Goal: Transaction & Acquisition: Purchase product/service

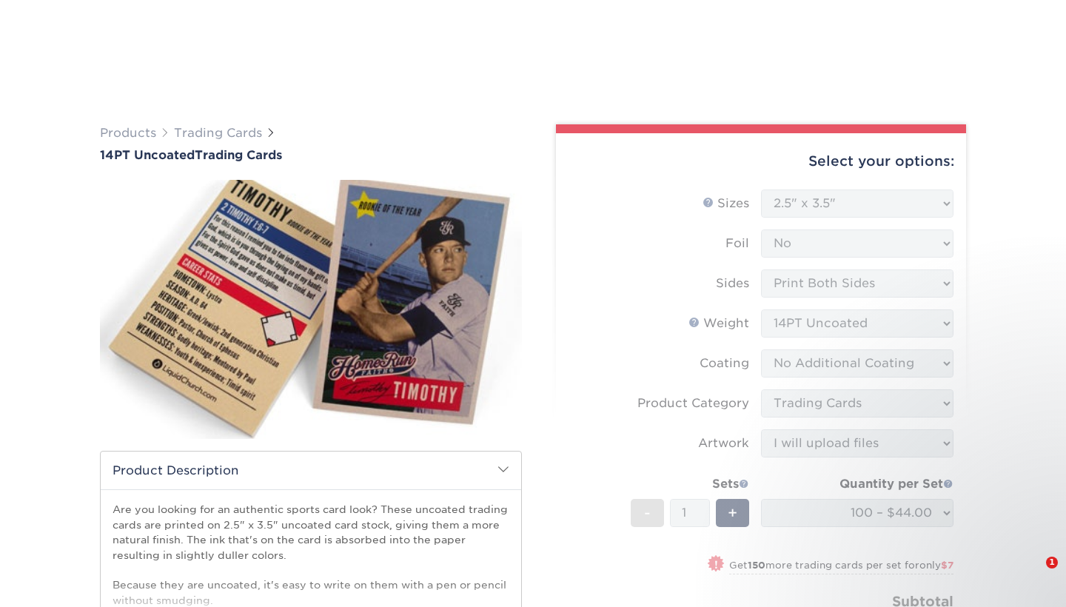
select select "2.50x3.50"
select select "c2f9bce9-36c2-409d-b101-c29d9d031e18"
select select "upload"
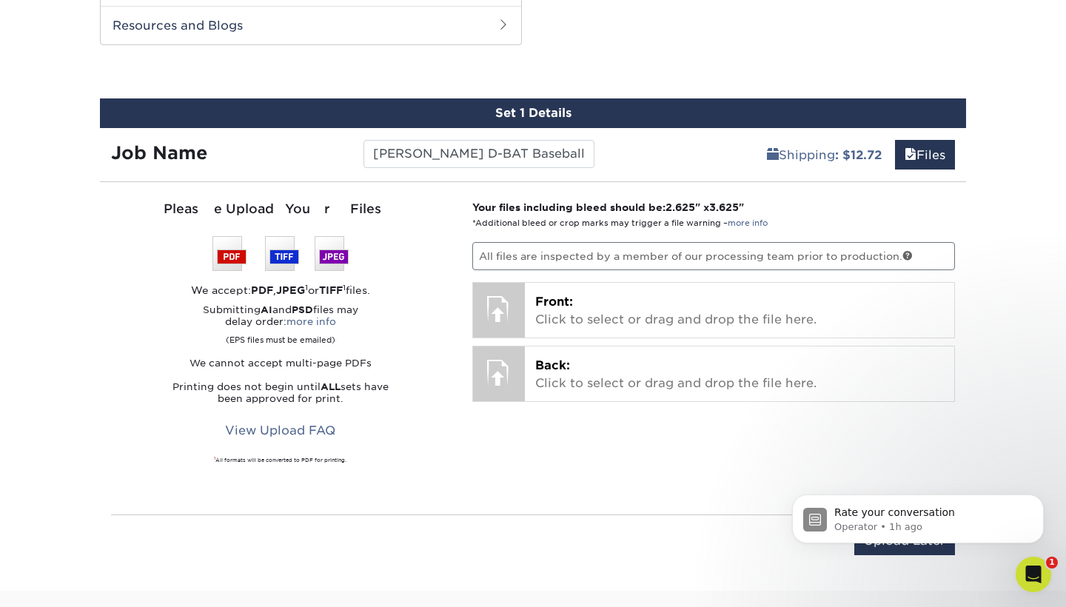
scroll to position [173, 0]
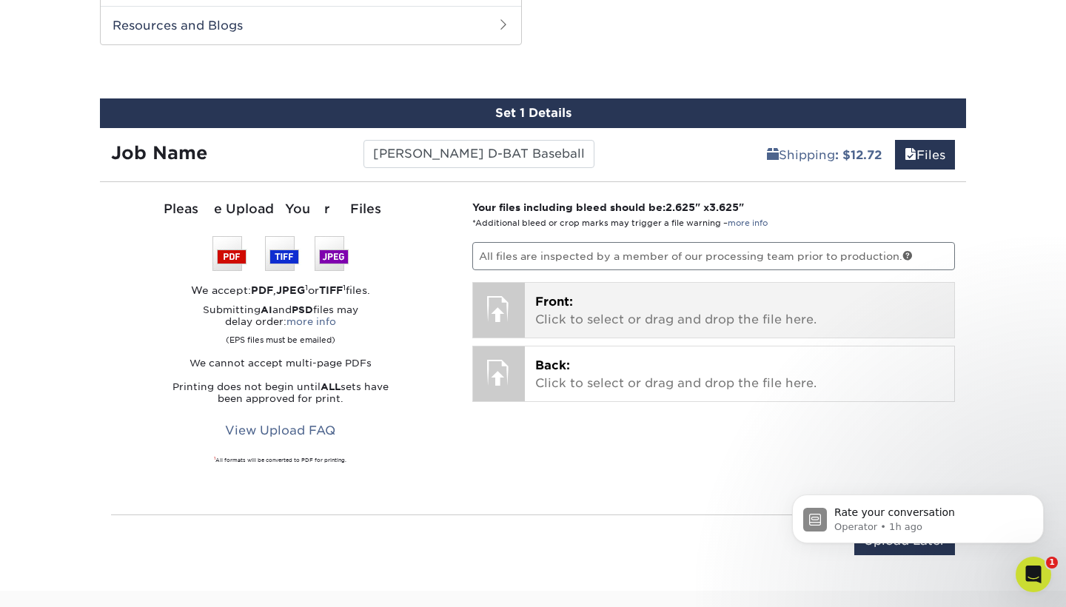
click at [579, 310] on p "Front: Click to select or drag and drop the file here." at bounding box center [739, 311] width 409 height 36
click at [559, 315] on p "Front: Click to select or drag and drop the file here." at bounding box center [739, 311] width 409 height 36
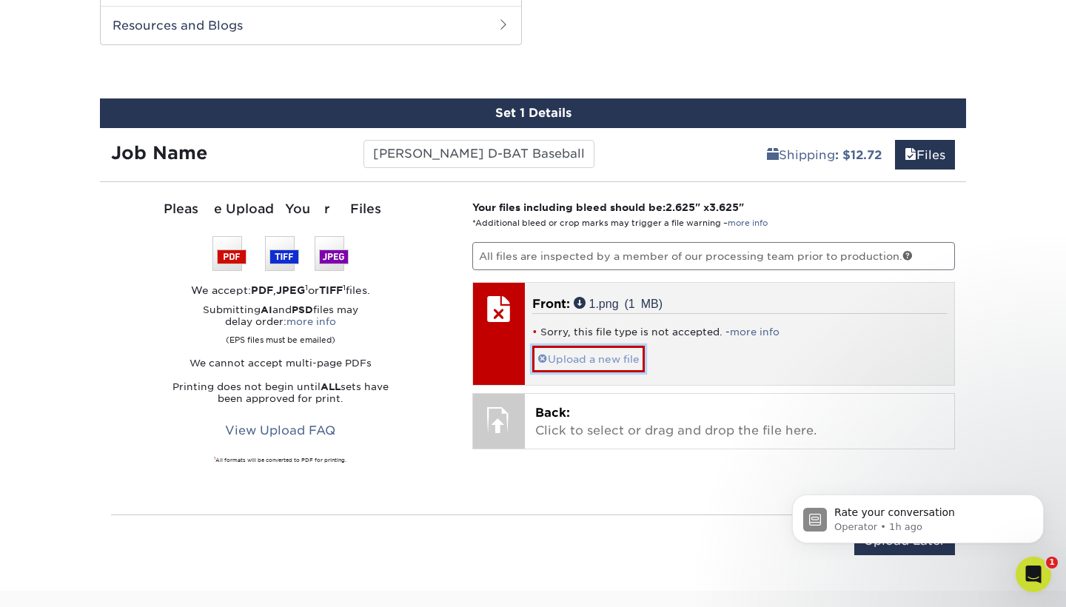
click at [543, 356] on span at bounding box center [543, 359] width 10 height 12
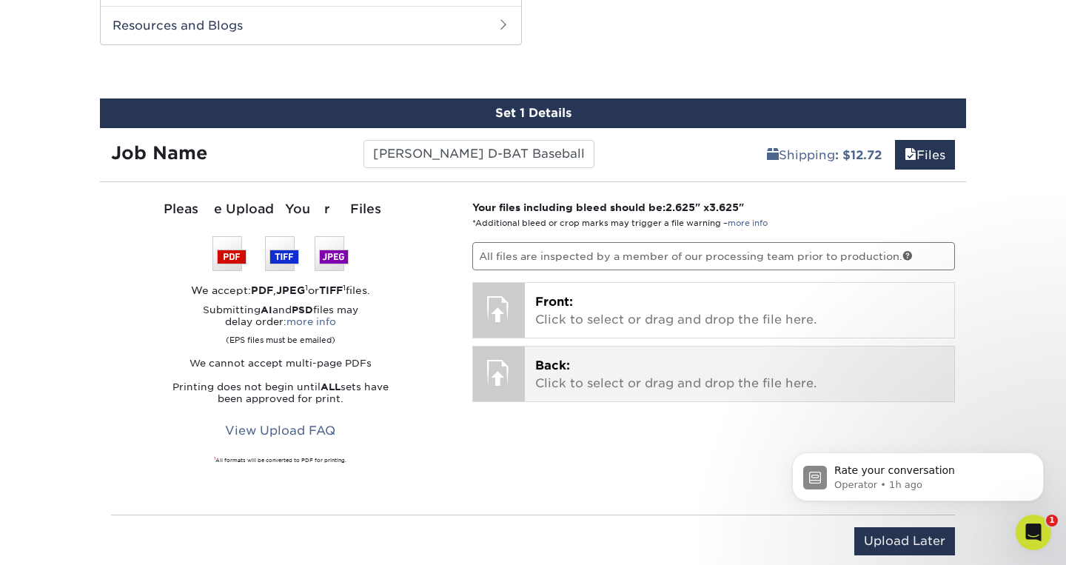
scroll to position [206, 0]
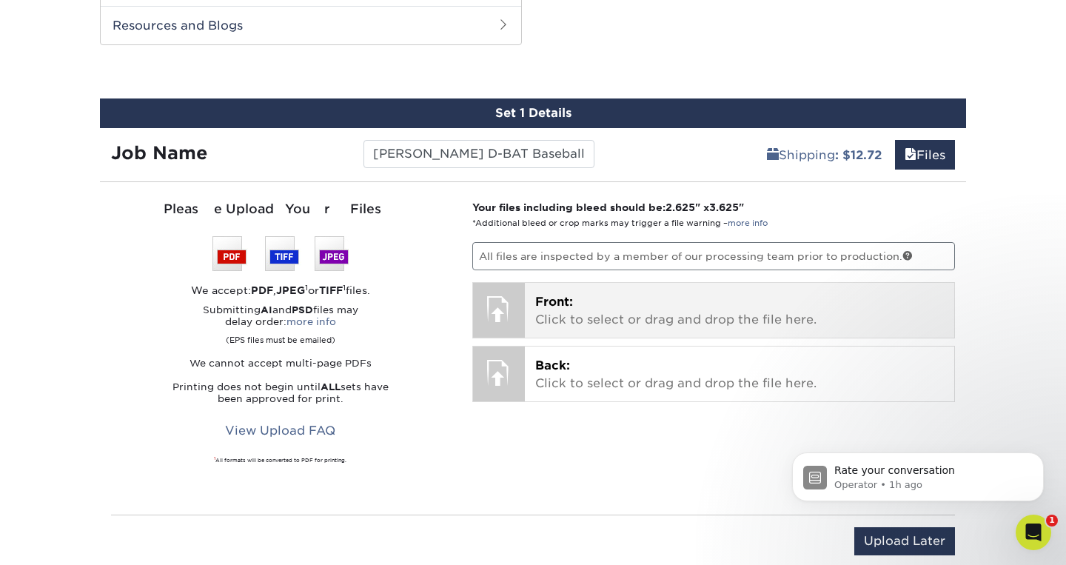
click at [487, 305] on div at bounding box center [499, 309] width 52 height 52
click at [641, 318] on p "Front: Click to select or drag and drop the file here." at bounding box center [739, 311] width 409 height 36
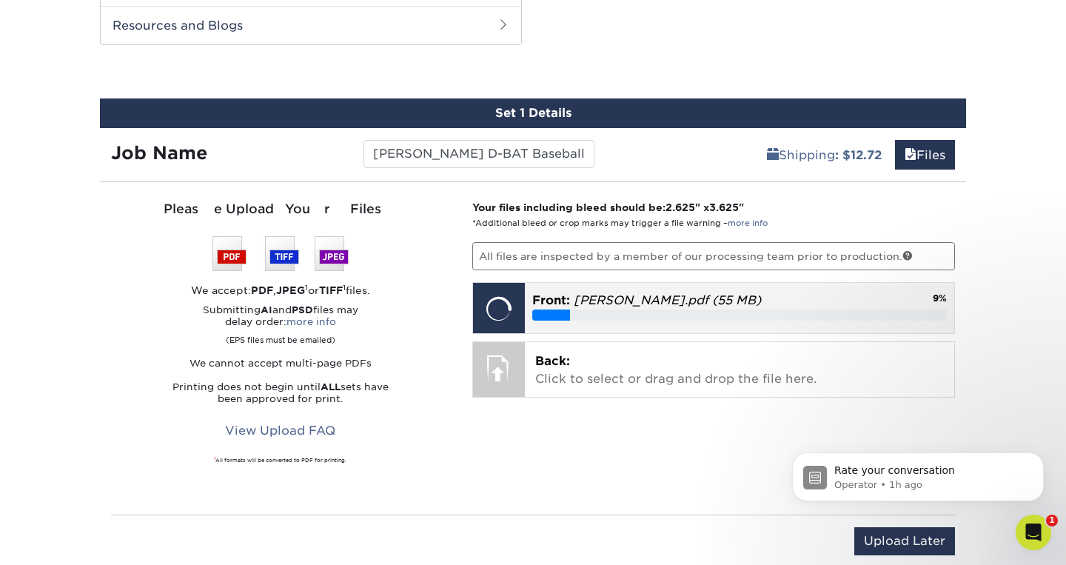
click at [718, 312] on div "9%" at bounding box center [739, 315] width 415 height 11
click at [492, 298] on div at bounding box center [499, 309] width 52 height 52
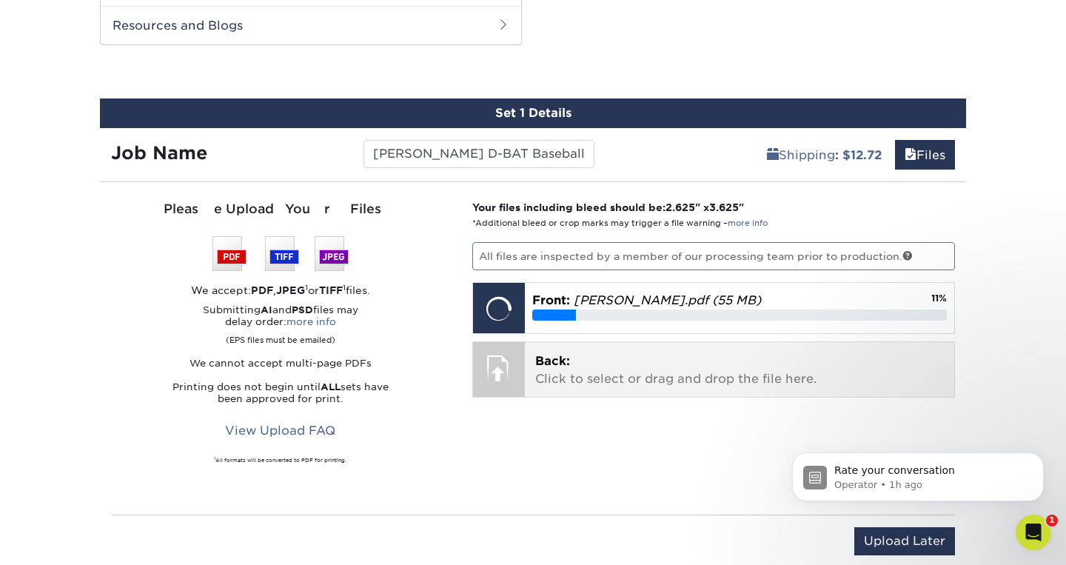
click at [612, 358] on p "Back: Click to select or drag and drop the file here." at bounding box center [739, 370] width 409 height 36
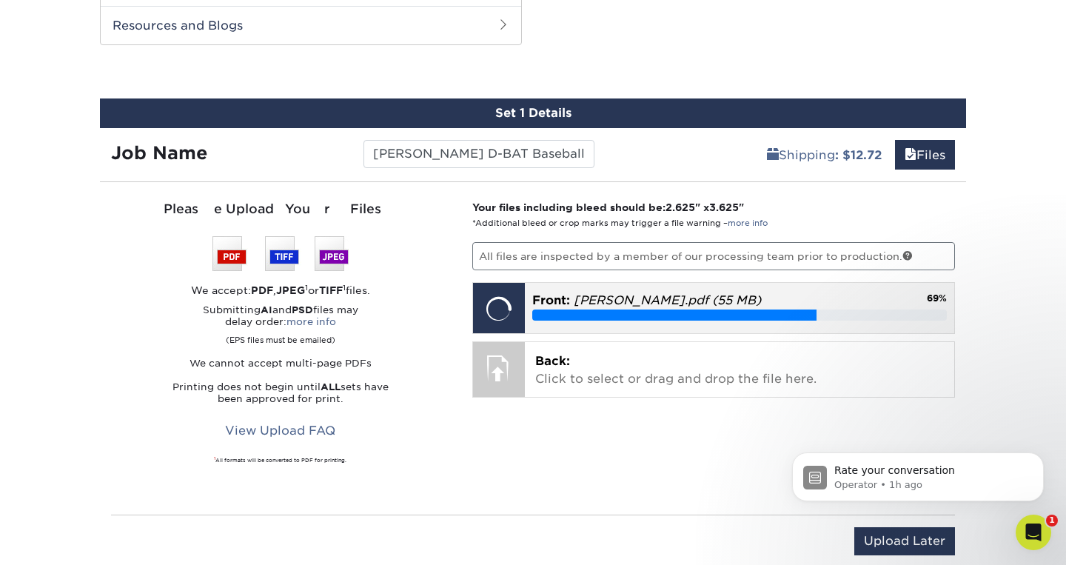
click at [919, 310] on div "69%" at bounding box center [739, 315] width 415 height 11
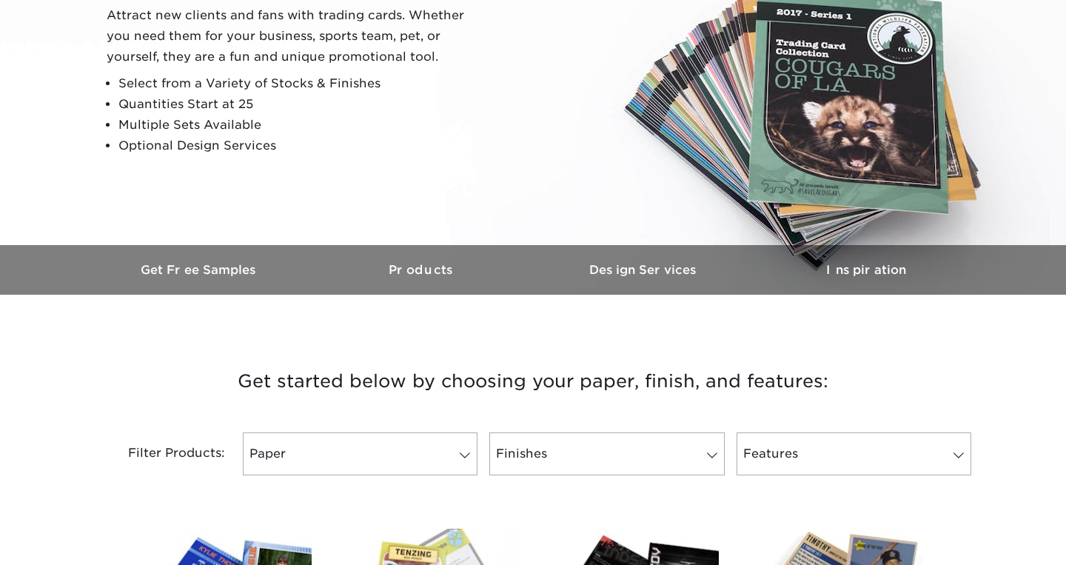
scroll to position [478, 0]
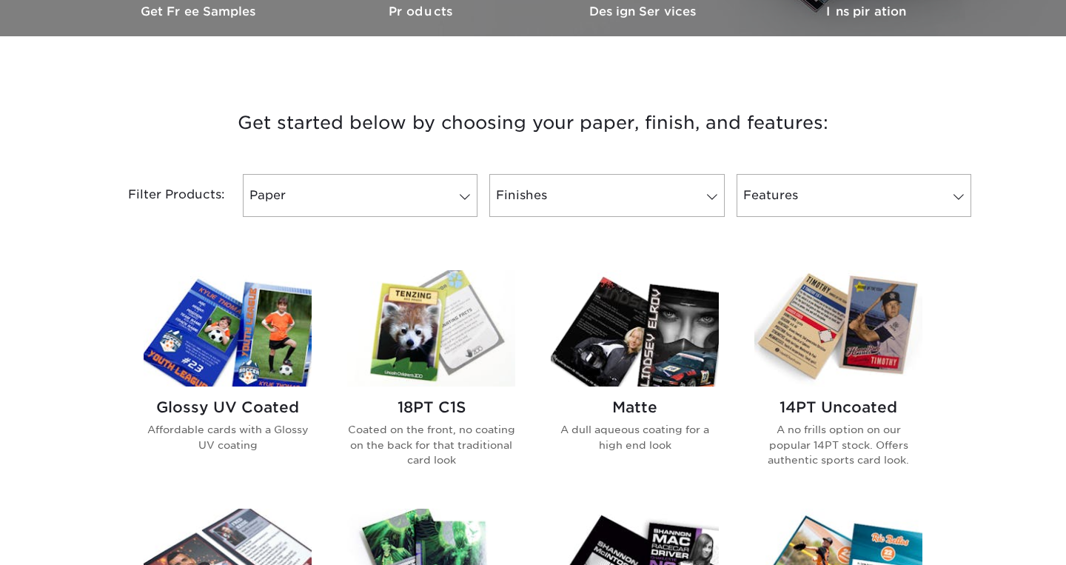
click at [843, 340] on img at bounding box center [839, 328] width 168 height 116
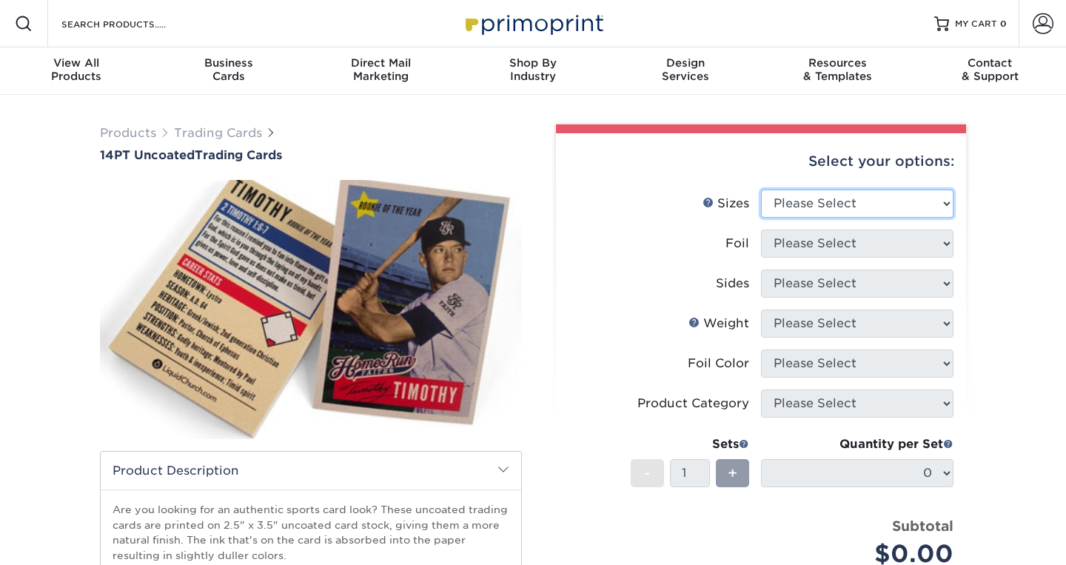
click at [938, 205] on select "Please Select 2.5" x 3.5"" at bounding box center [857, 204] width 193 height 28
select select "2.50x3.50"
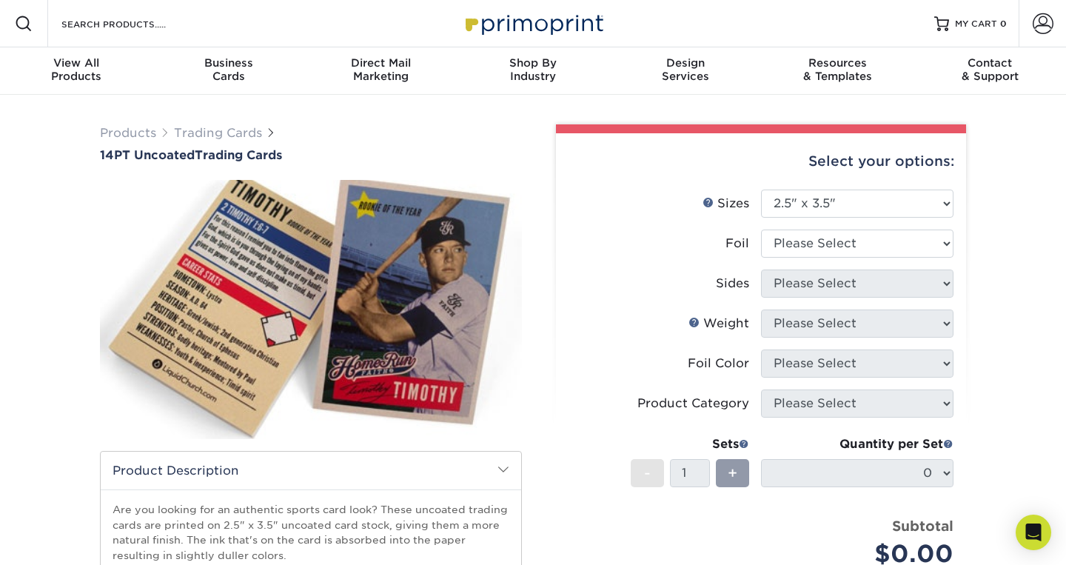
click at [928, 286] on select "Please Select Print Both Sides Print Both Sides - Foil Both Sides Print Both Si…" at bounding box center [857, 284] width 193 height 28
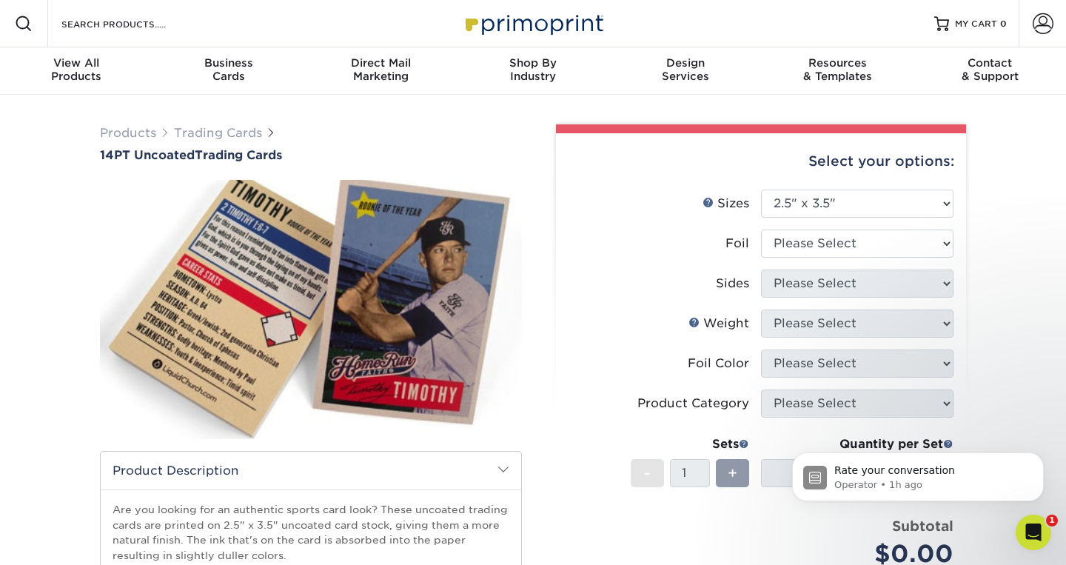
click at [919, 287] on select "Please Select Print Both Sides Print Both Sides - Foil Both Sides Print Both Si…" at bounding box center [857, 284] width 193 height 28
click at [944, 238] on select "Please Select Yes No" at bounding box center [857, 244] width 193 height 28
select select "0"
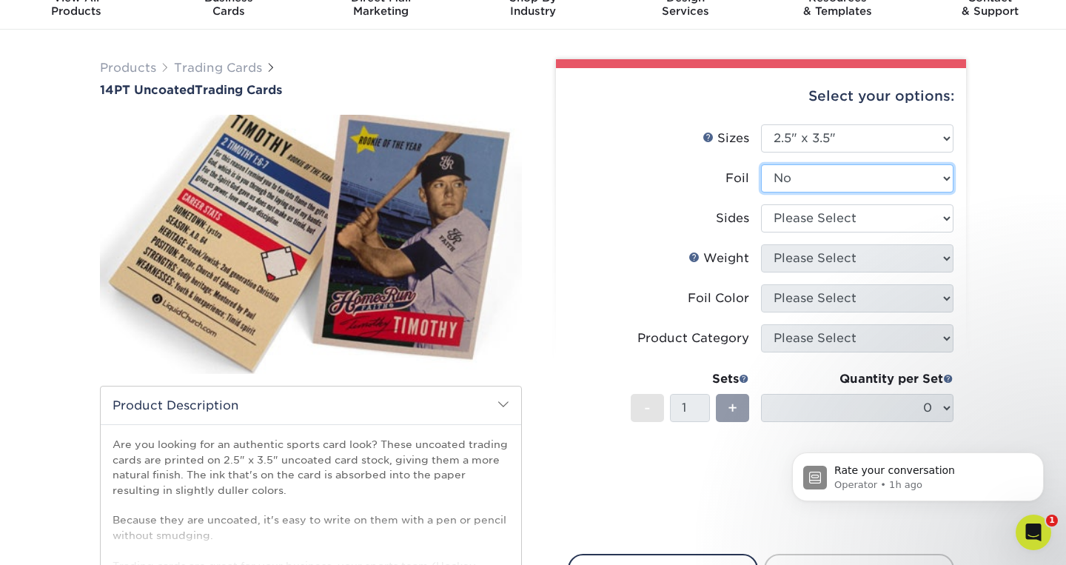
scroll to position [67, 0]
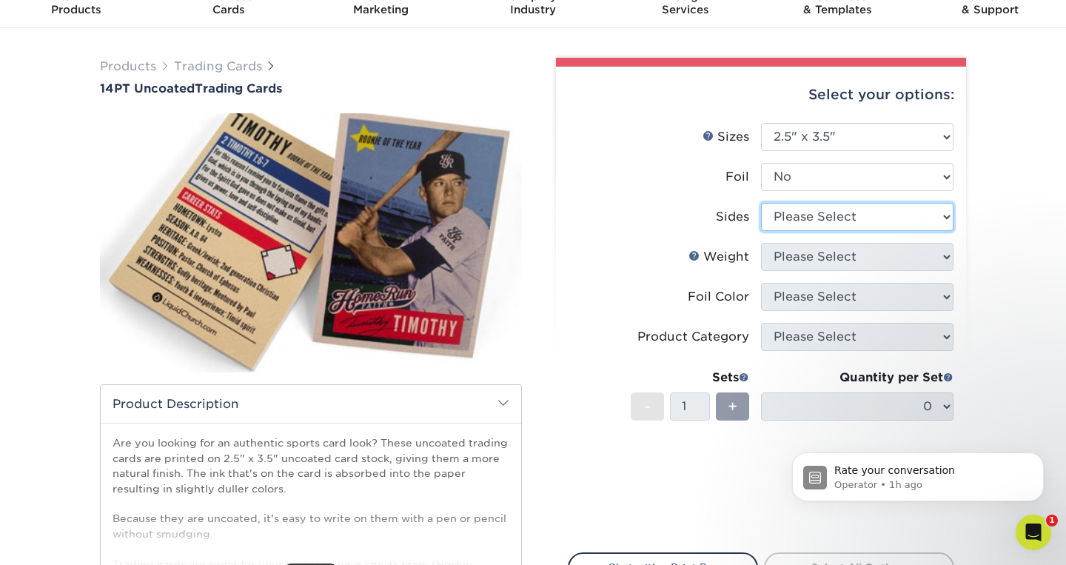
click at [877, 215] on select "Please Select Print Both Sides Print Front Only" at bounding box center [857, 217] width 193 height 28
select select "13abbda7-1d64-4f25-8bb2-c179b224825d"
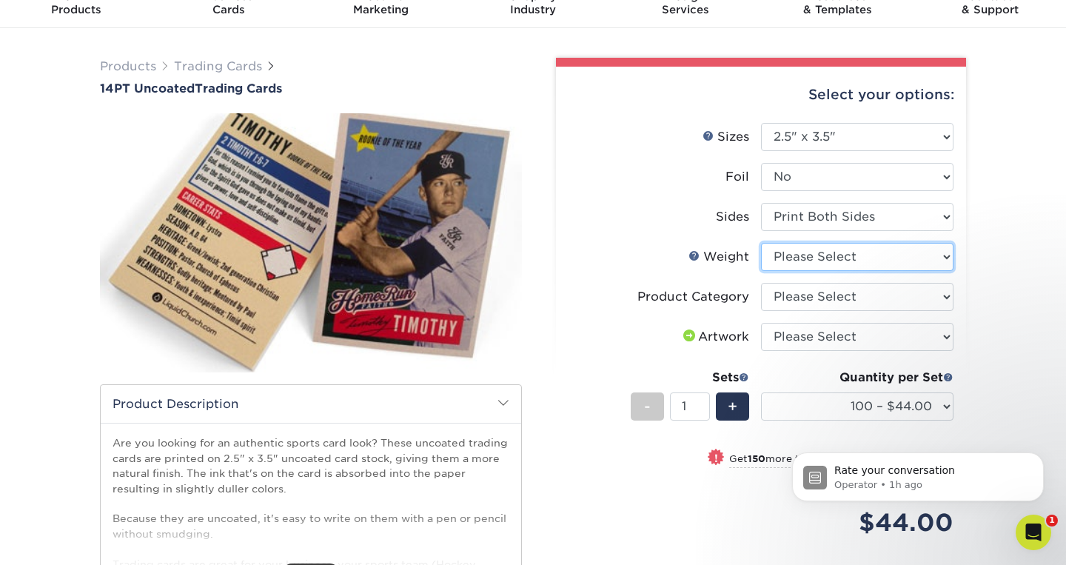
click at [931, 258] on select "Please Select 14PT Uncoated" at bounding box center [857, 257] width 193 height 28
select select "14PT Uncoated"
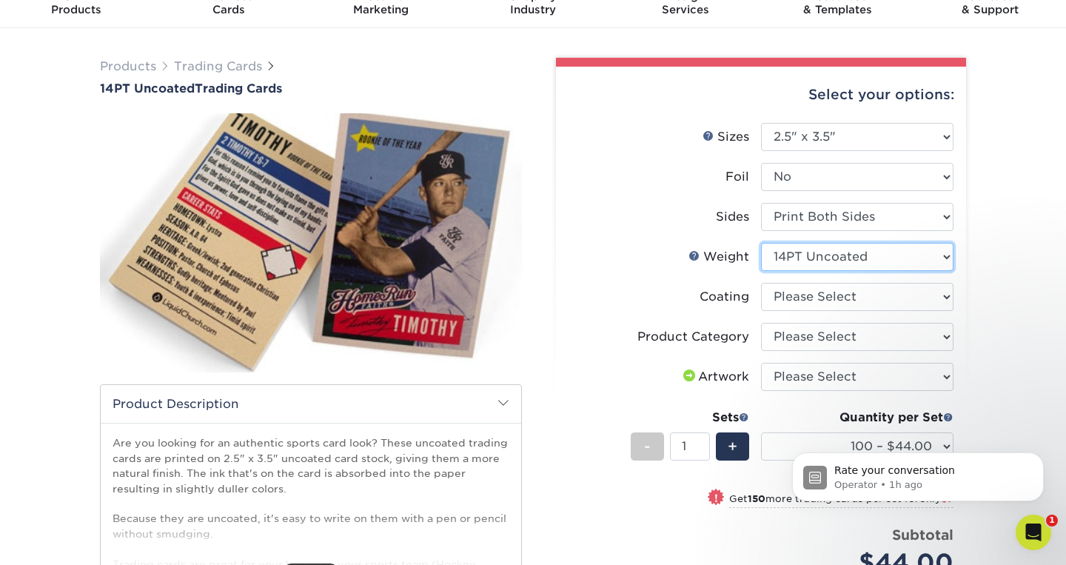
click at [932, 259] on select "Please Select 14PT Uncoated" at bounding box center [857, 257] width 193 height 28
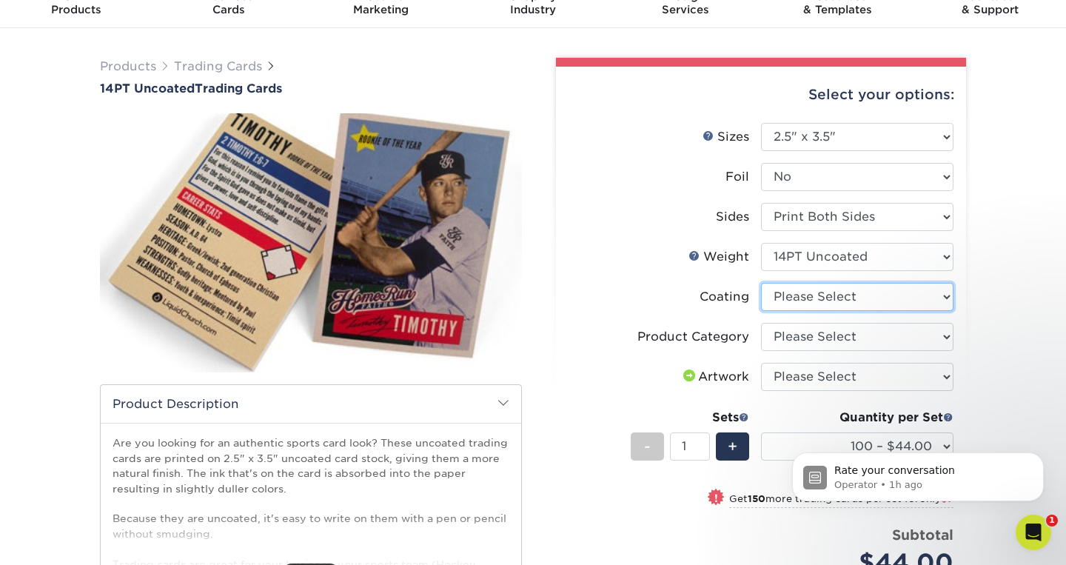
click at [924, 298] on select at bounding box center [857, 297] width 193 height 28
click at [906, 341] on select "Please Select Trading Cards" at bounding box center [857, 337] width 193 height 28
select select "c2f9bce9-36c2-409d-b101-c29d9d031e18"
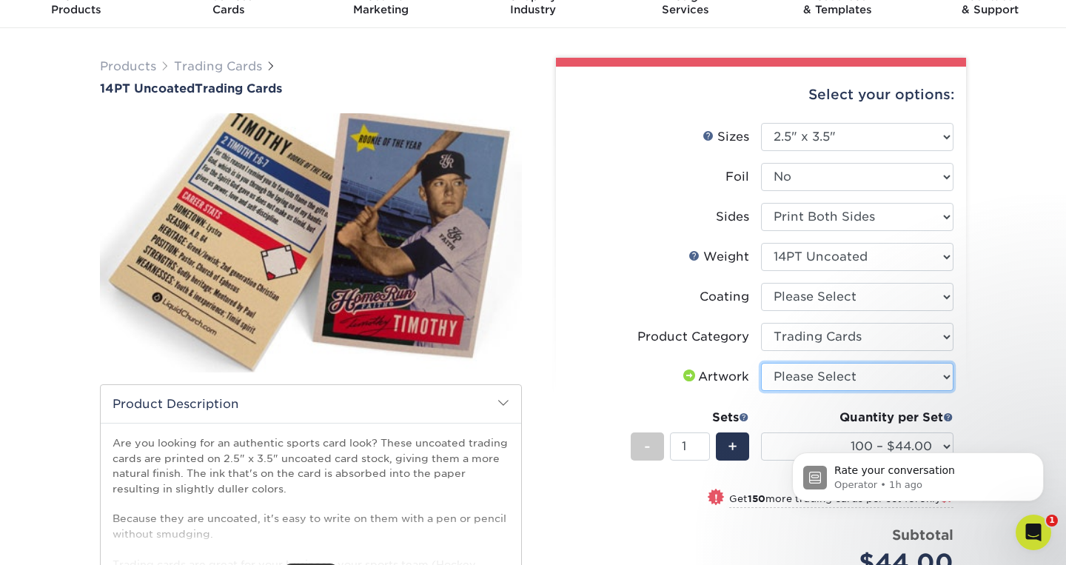
click at [918, 378] on select "Please Select I will upload files I need a design - $100" at bounding box center [857, 377] width 193 height 28
select select "upload"
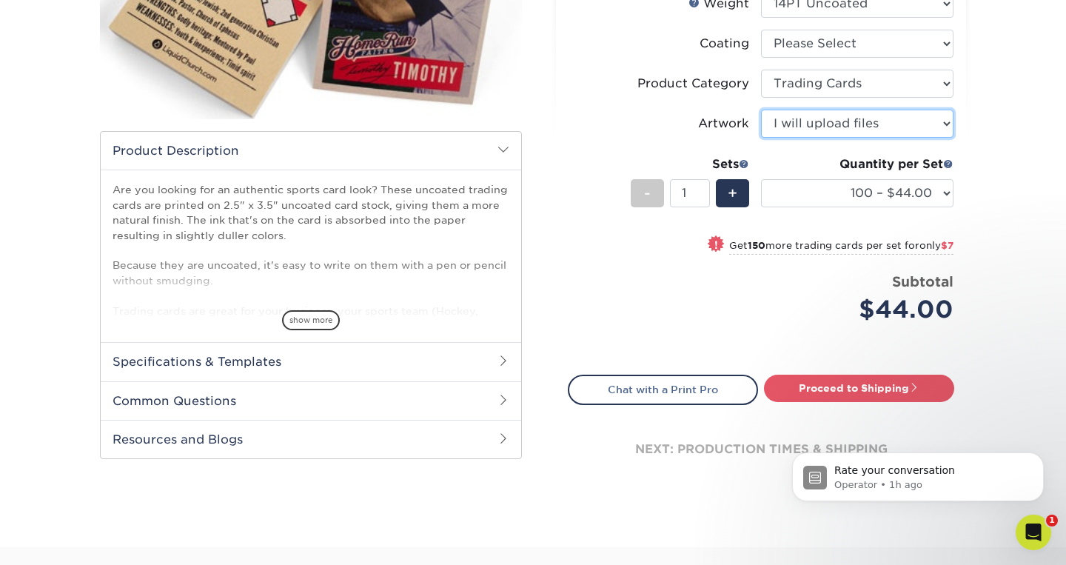
scroll to position [329, 0]
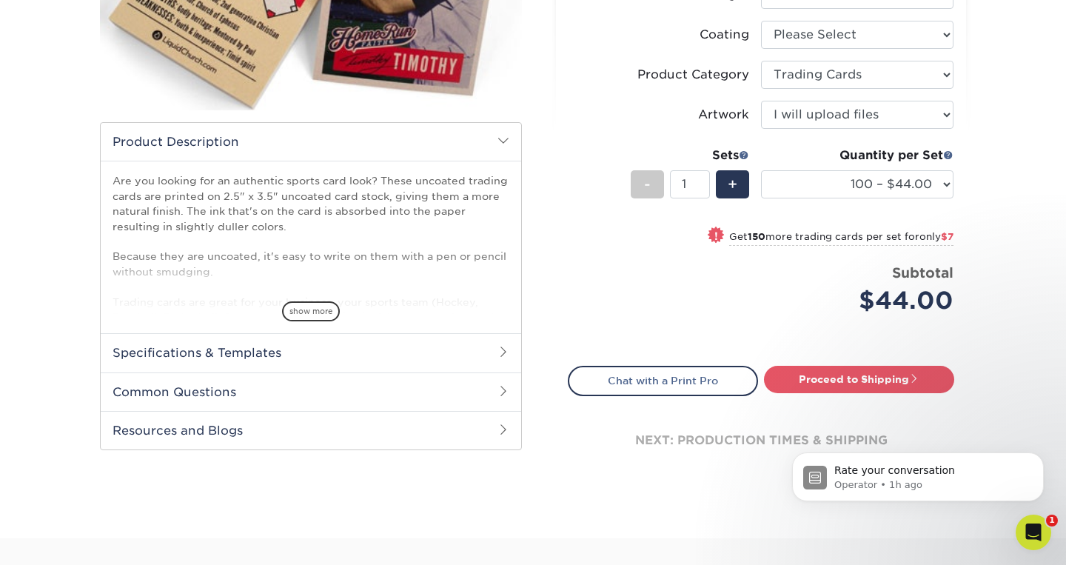
click at [868, 384] on div "Rate your conversation Operator • 1h ago" at bounding box center [918, 408] width 272 height 185
click at [882, 382] on div "Rate your conversation Operator • 1h ago" at bounding box center [918, 408] width 272 height 185
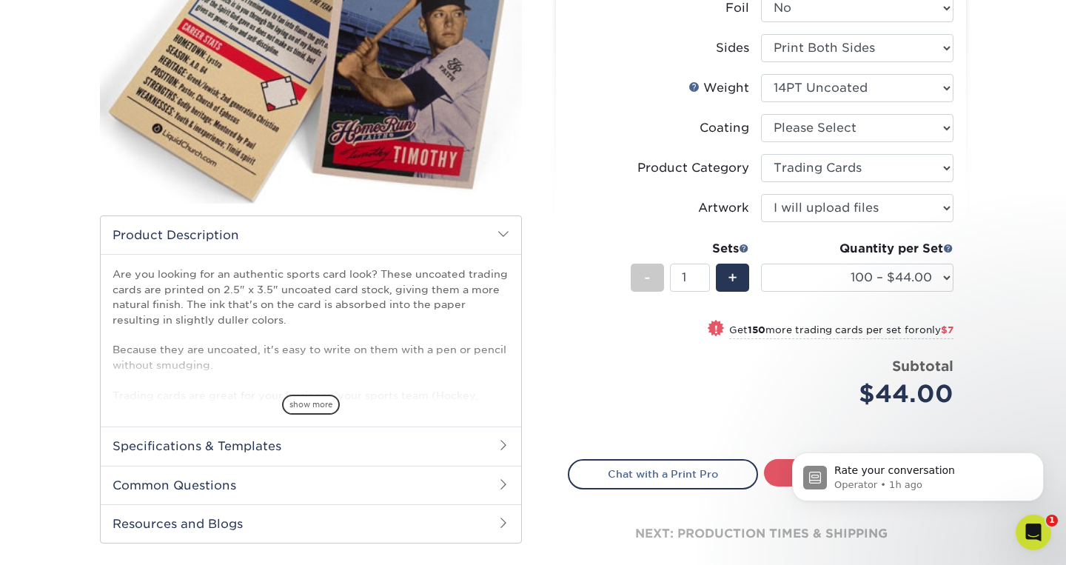
scroll to position [367, 0]
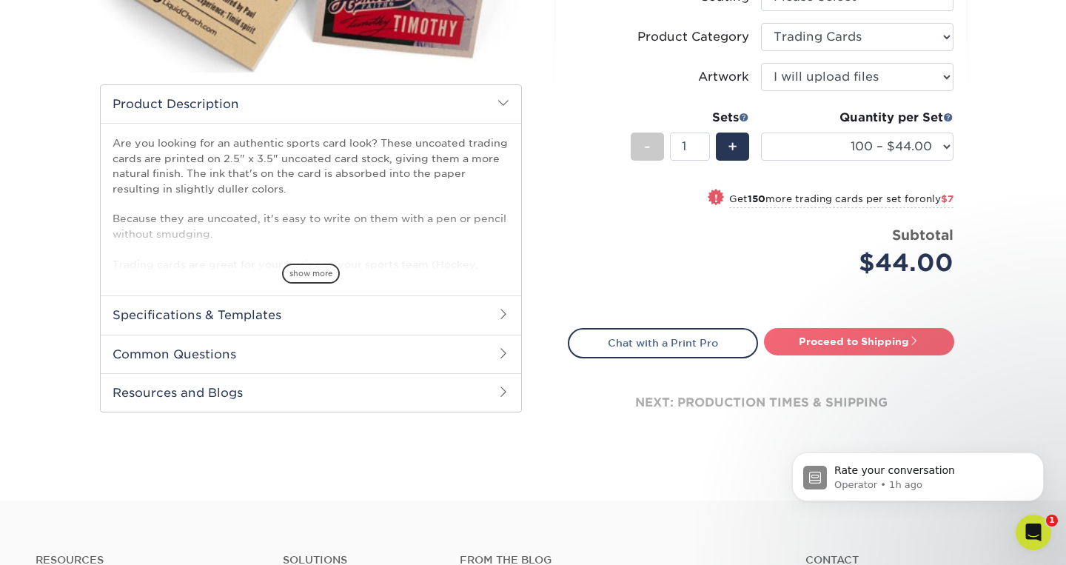
click at [850, 345] on link "Proceed to Shipping" at bounding box center [859, 341] width 190 height 27
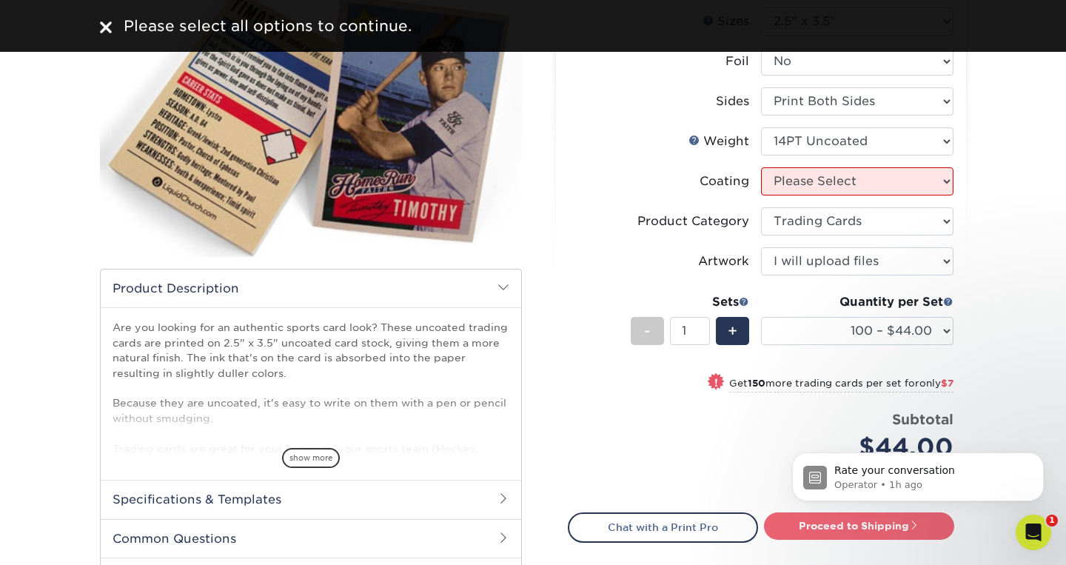
scroll to position [63, 0]
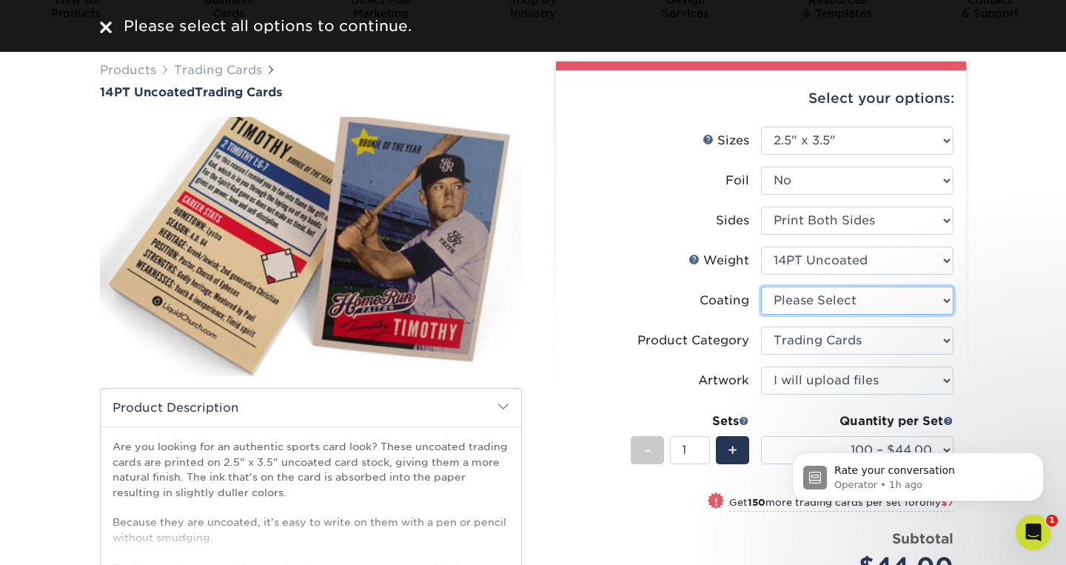
click at [912, 295] on select at bounding box center [857, 301] width 193 height 28
select select "3e7618de-abca-4bda-9f97-8b9129e913d8"
select select "-1"
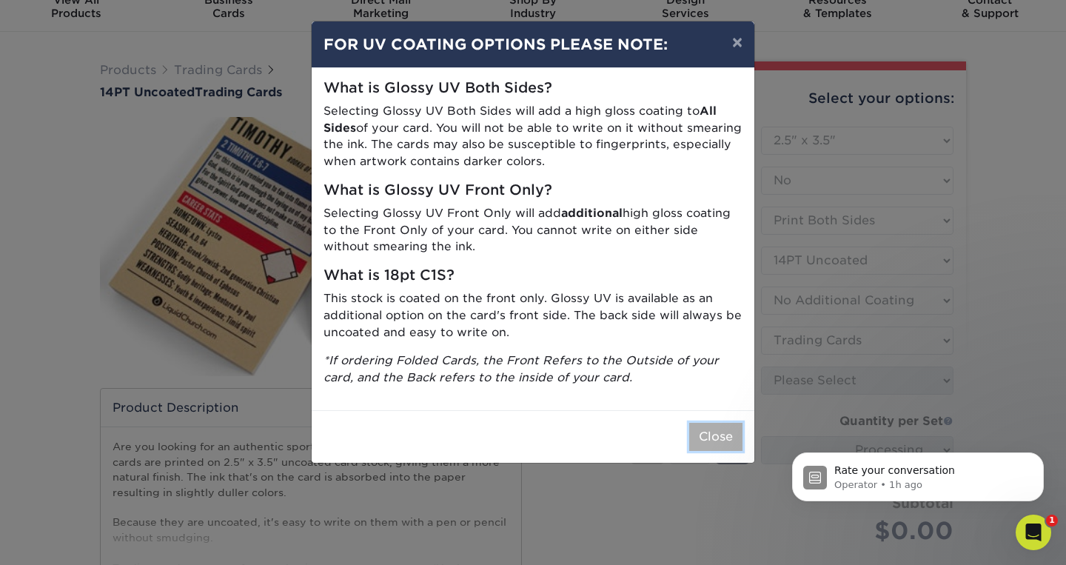
click at [712, 434] on button "Close" at bounding box center [715, 437] width 53 height 28
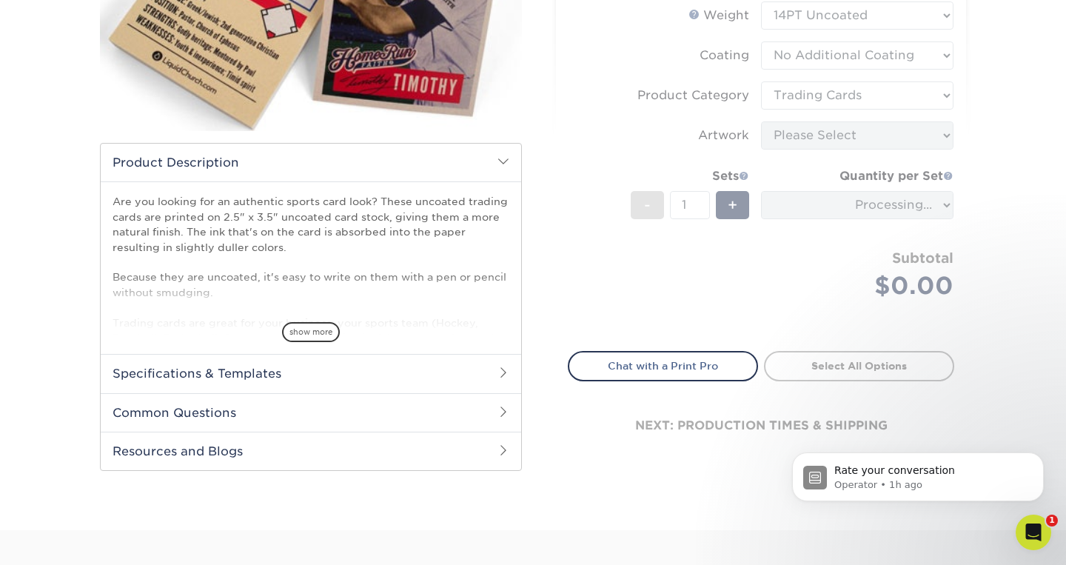
scroll to position [315, 0]
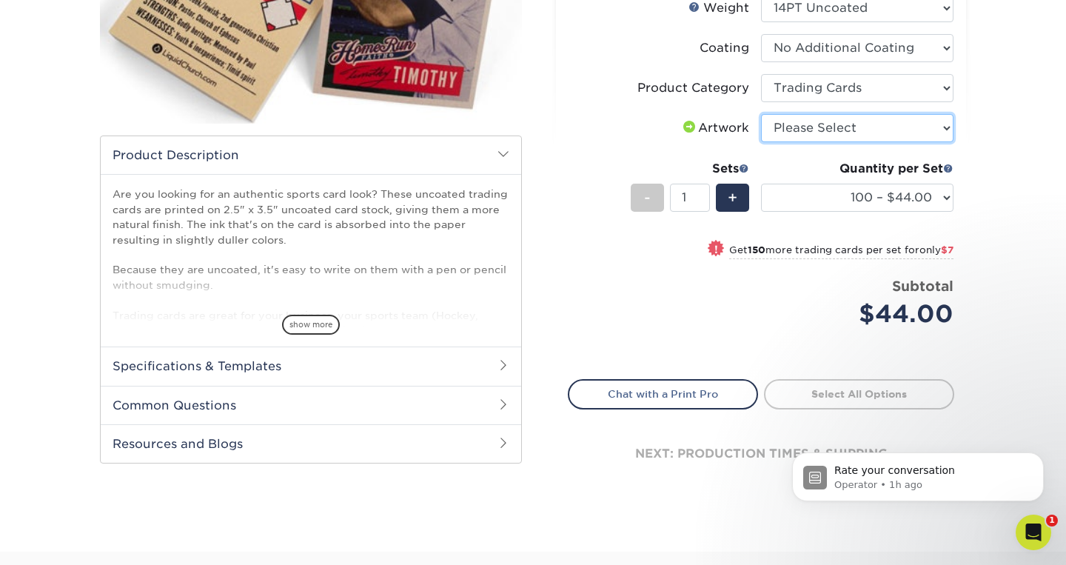
click at [914, 132] on select "Please Select I will upload files I need a design - $100" at bounding box center [857, 128] width 193 height 28
select select "upload"
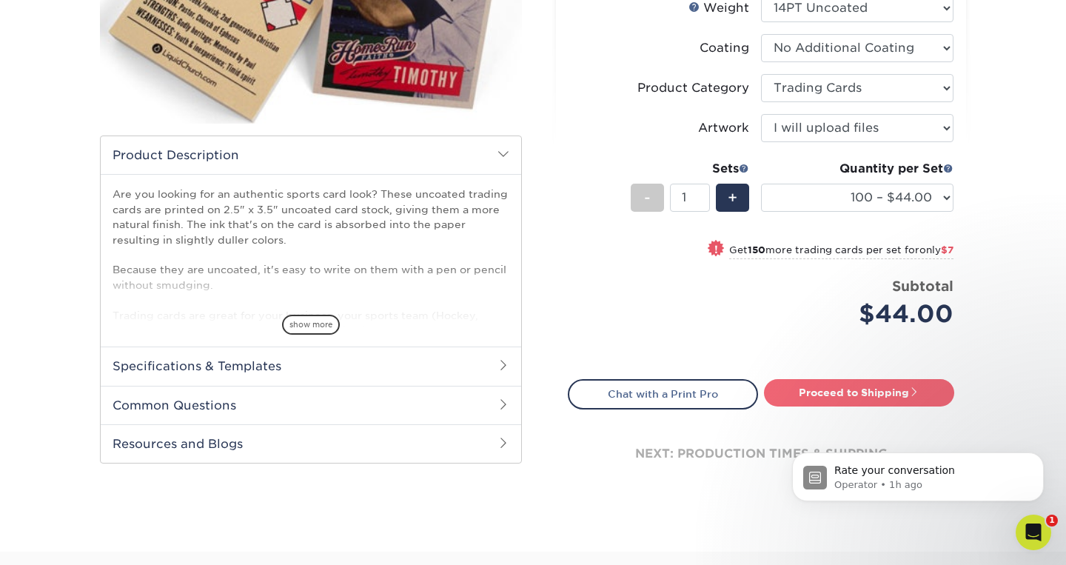
click at [880, 393] on link "Proceed to Shipping" at bounding box center [859, 392] width 190 height 27
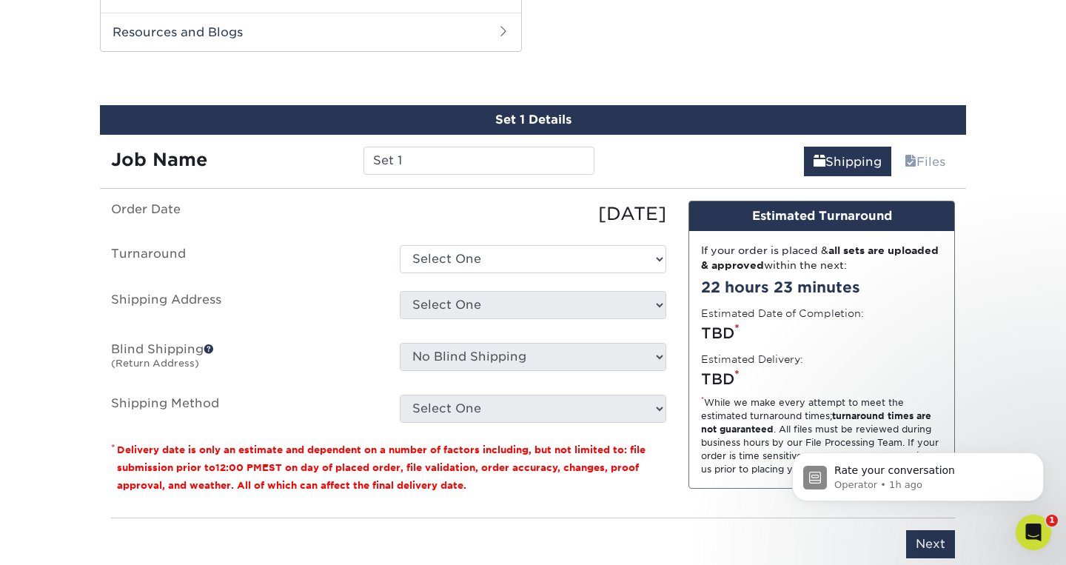
scroll to position [734, 0]
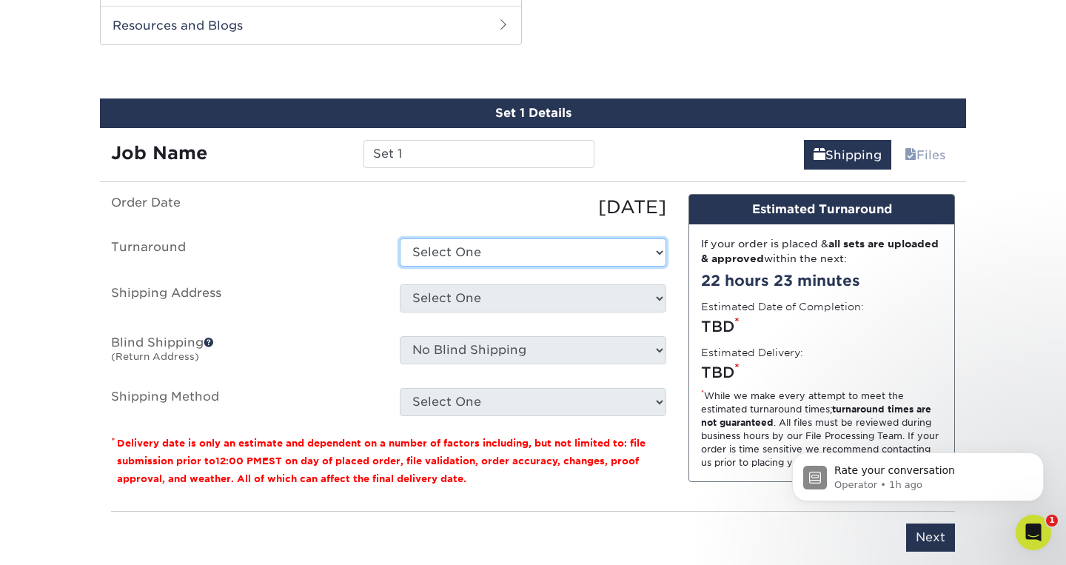
click at [515, 247] on select "Select One 2-4 Business Days 2 Day Next Business Day" at bounding box center [533, 252] width 267 height 28
select select "0cf973fe-bf75-479b-b69a-df131477f2d6"
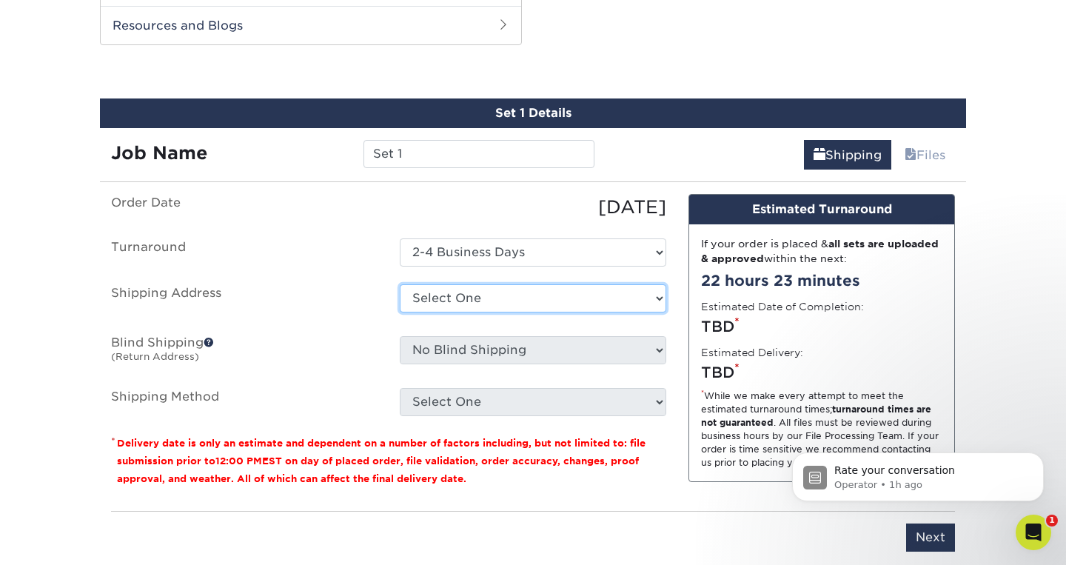
click at [532, 298] on select "Select One Baseball & Softball Training Complex + Add New Address - Login" at bounding box center [533, 298] width 267 height 28
select select "286034"
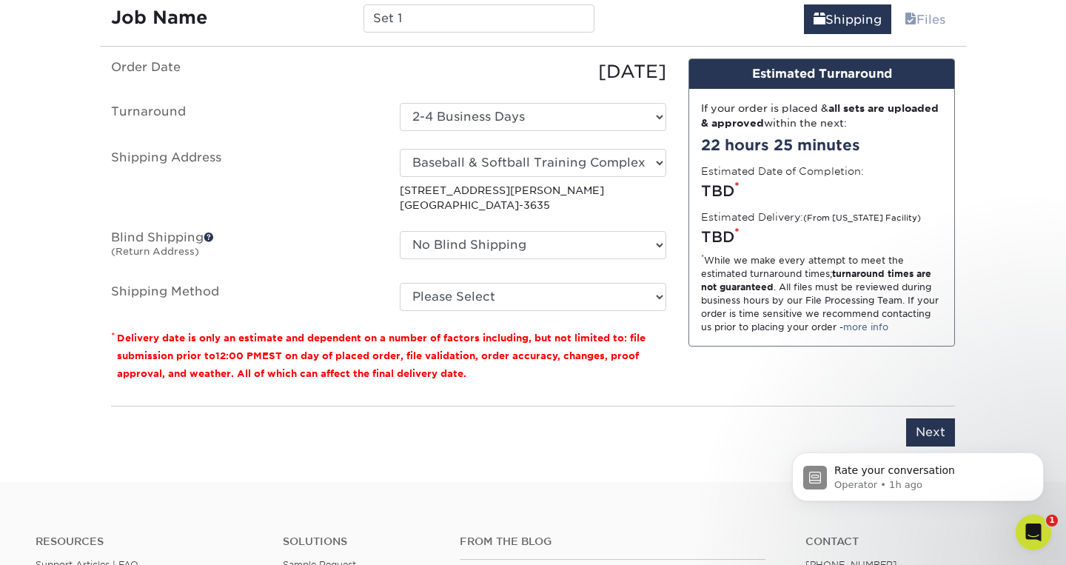
scroll to position [883, 0]
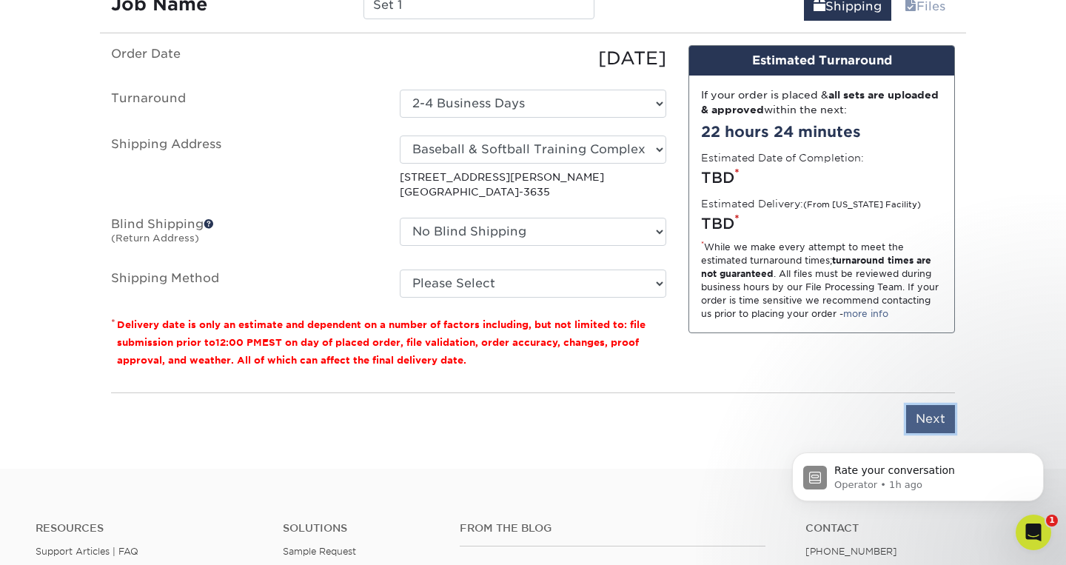
click at [920, 409] on input "Next" at bounding box center [930, 419] width 49 height 28
type input "Next"
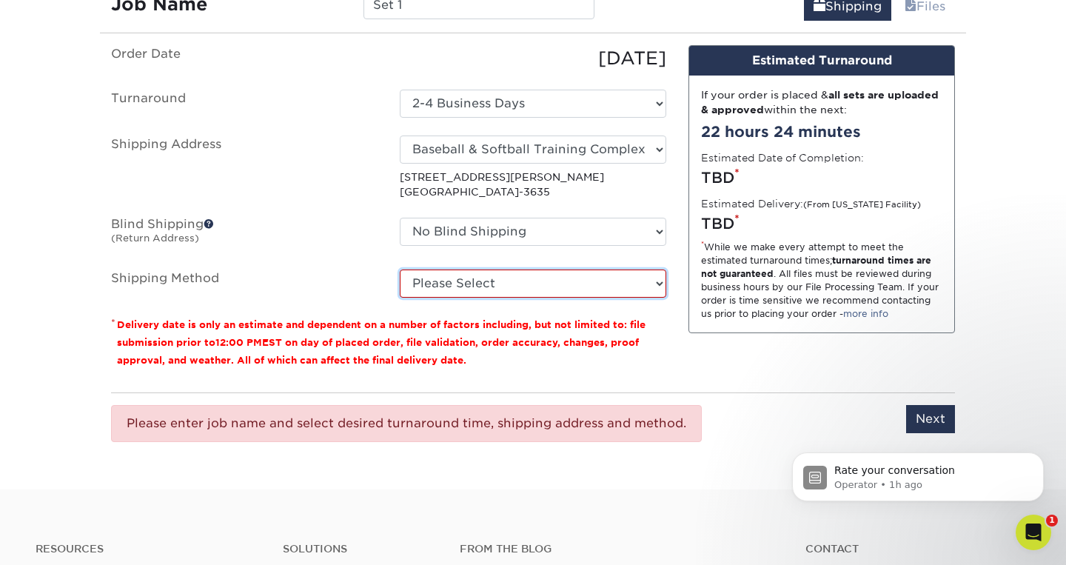
click at [566, 281] on select "Please Select Ground Shipping (+$12.72) 3 Day Shipping Service (+$13.10) 2 Day …" at bounding box center [533, 284] width 267 height 28
select select "03"
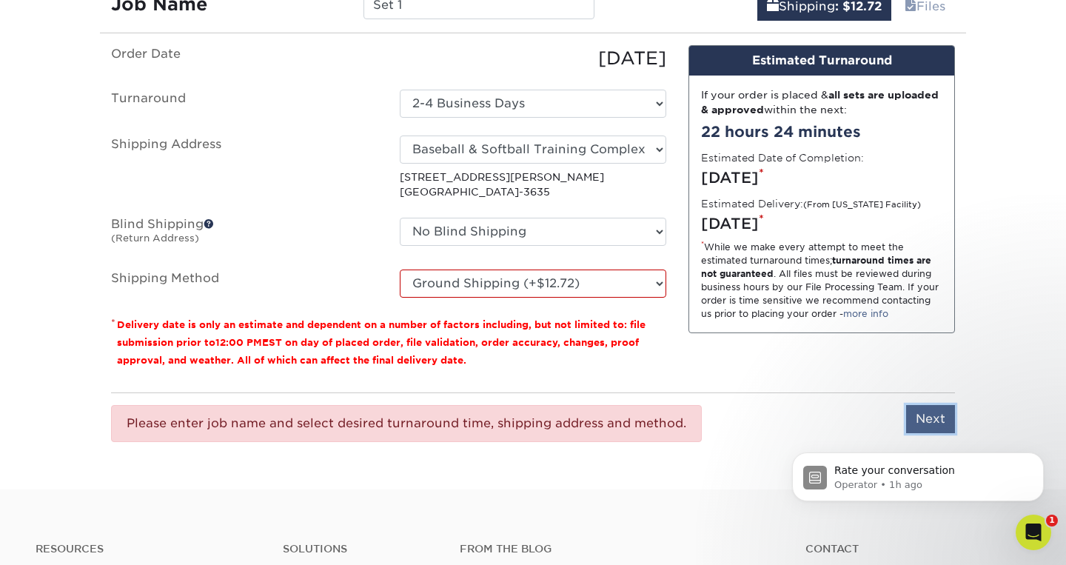
click at [923, 415] on input "Next" at bounding box center [930, 419] width 49 height 28
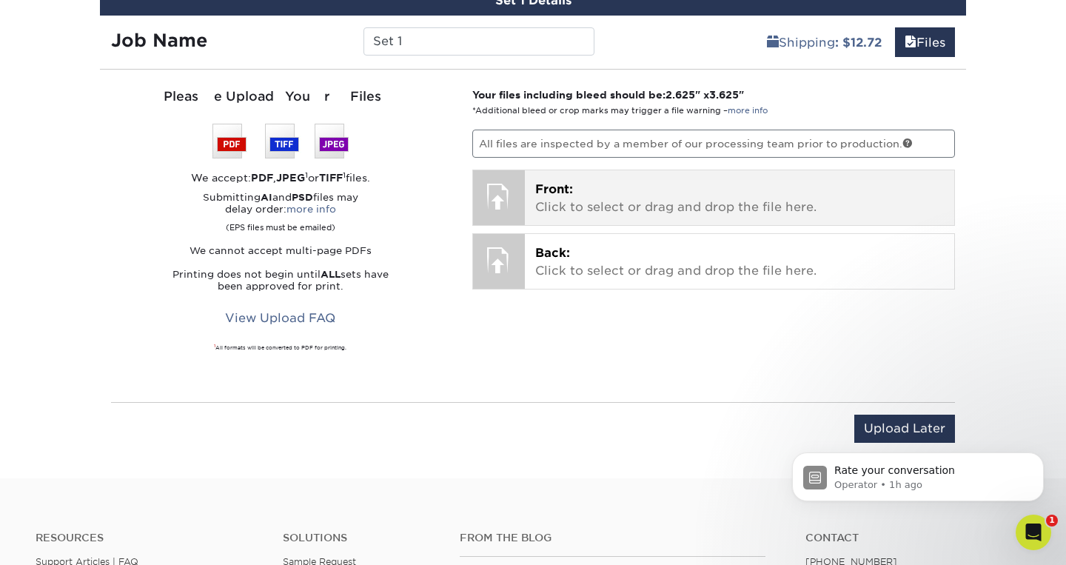
scroll to position [840, 0]
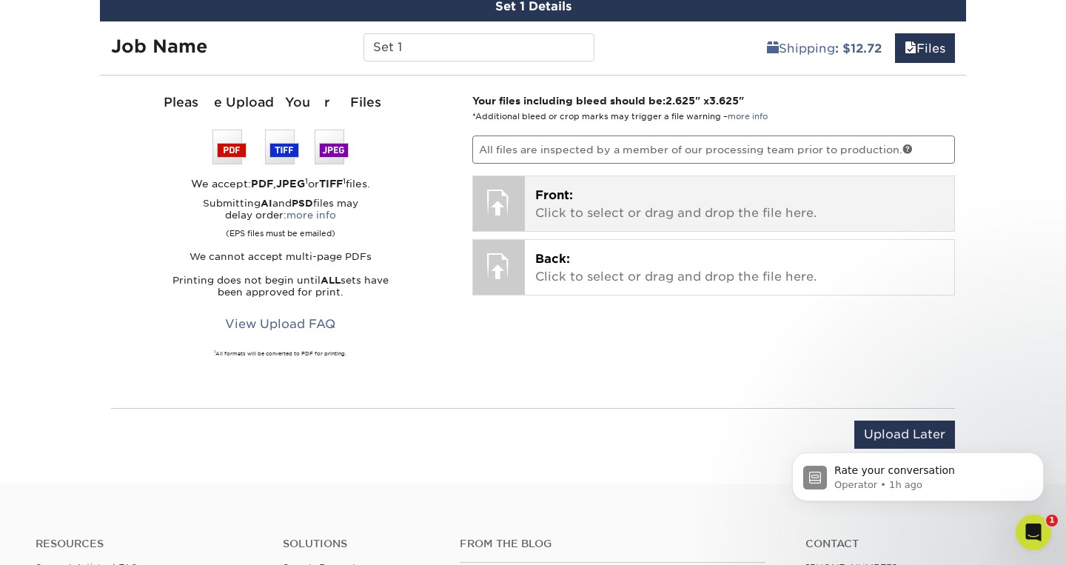
click at [652, 194] on p "Front: Click to select or drag and drop the file here." at bounding box center [739, 205] width 409 height 36
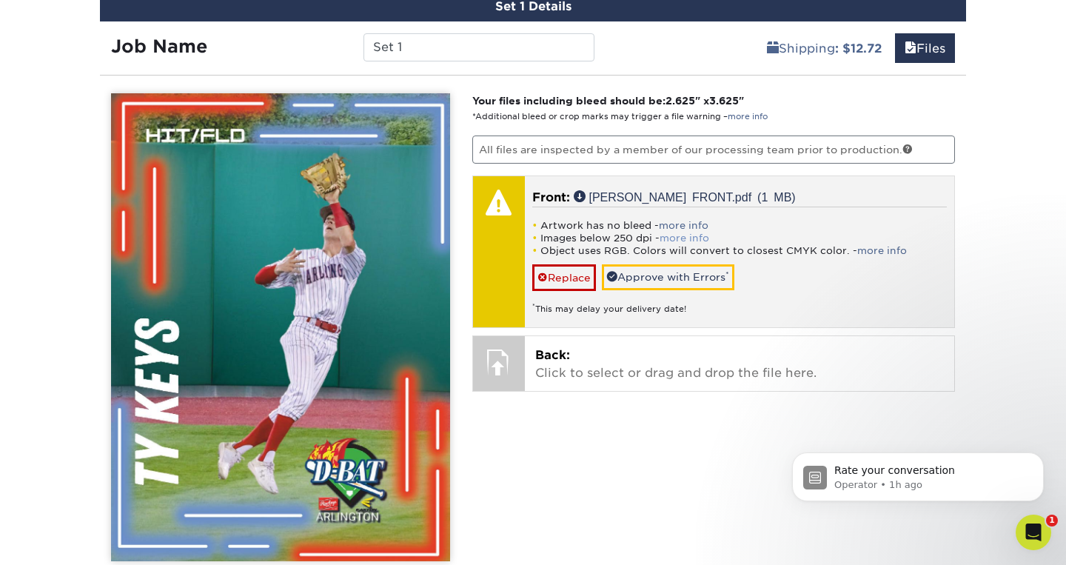
click at [678, 235] on link "more info" at bounding box center [685, 238] width 50 height 11
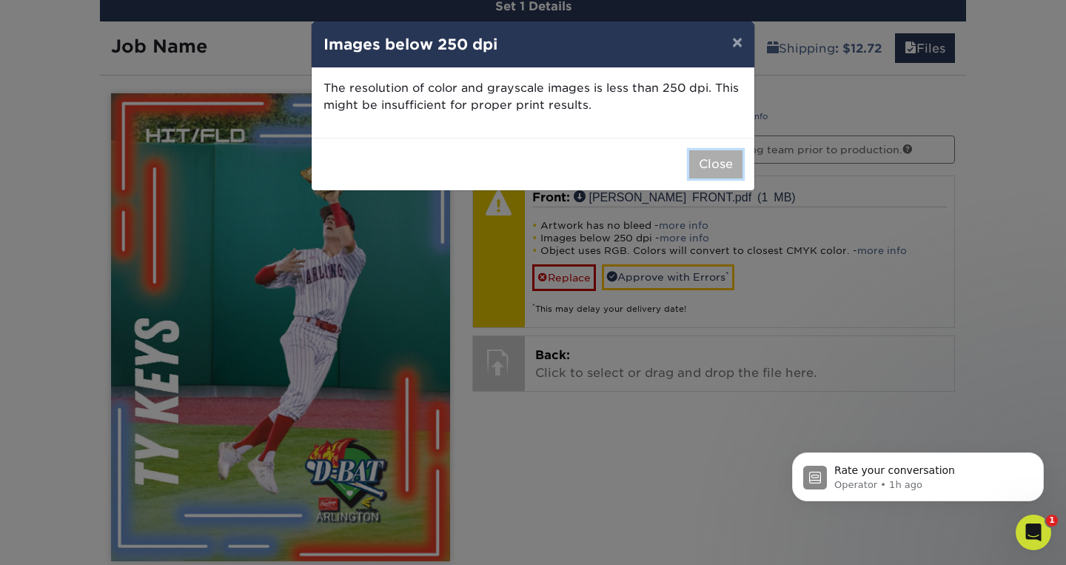
click at [712, 158] on button "Close" at bounding box center [715, 164] width 53 height 28
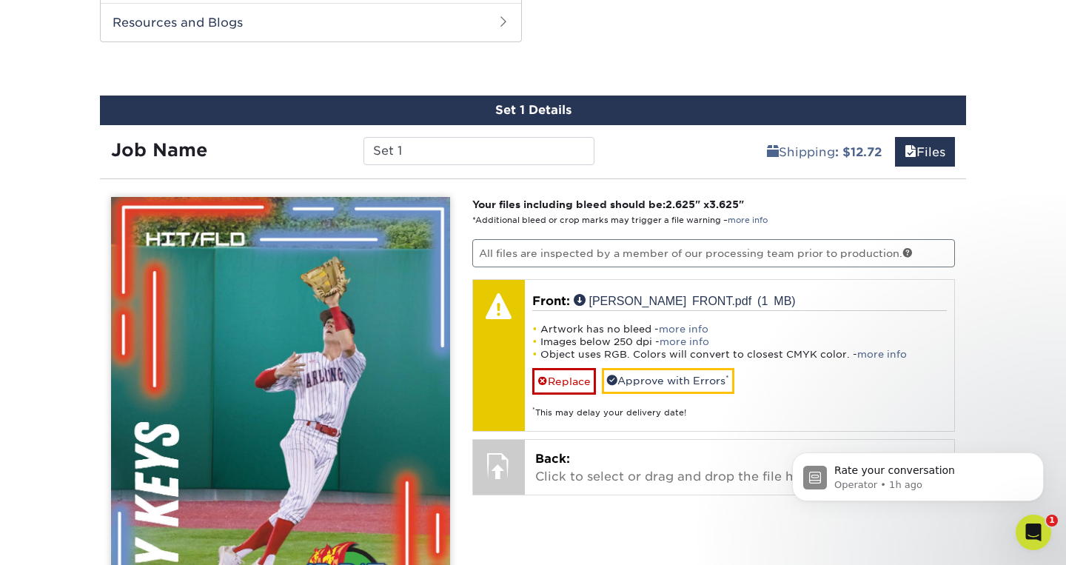
scroll to position [735, 0]
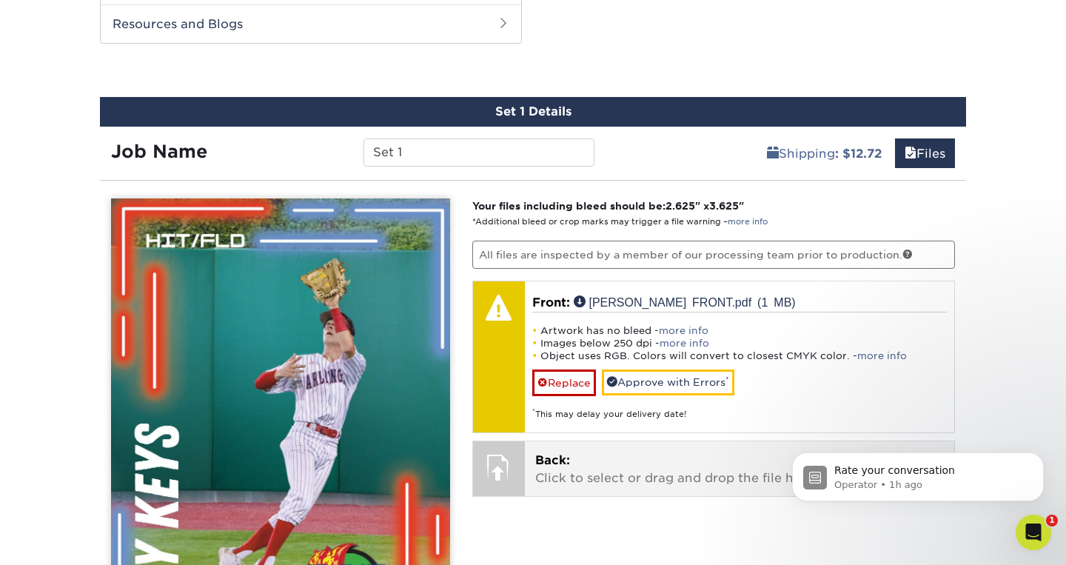
click at [503, 473] on div at bounding box center [499, 467] width 52 height 52
click at [681, 465] on p "Back: Click to select or drag and drop the file here." at bounding box center [739, 470] width 409 height 36
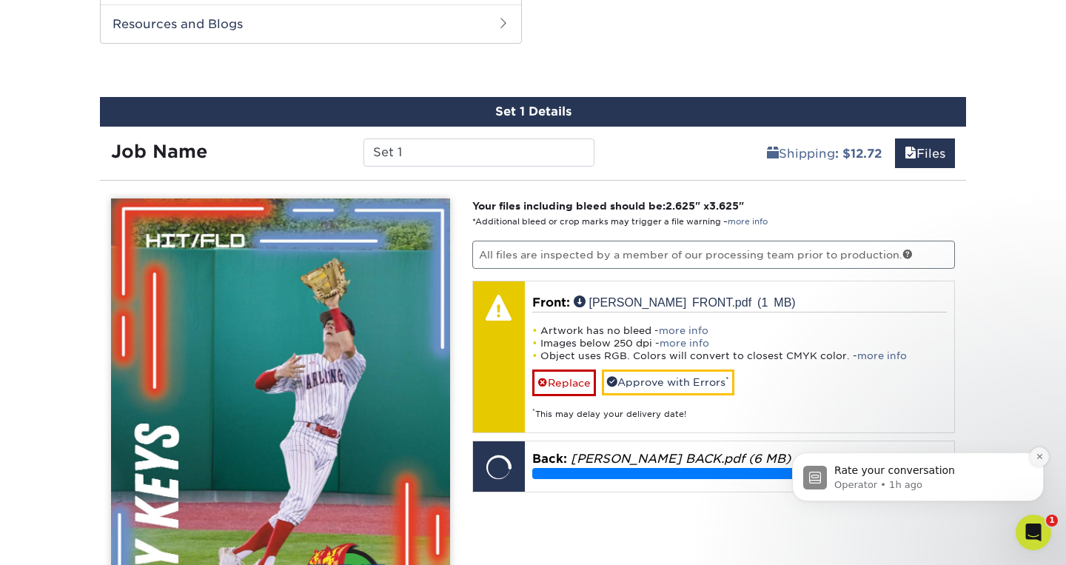
click at [1040, 455] on icon "Dismiss notification" at bounding box center [1040, 456] width 8 height 8
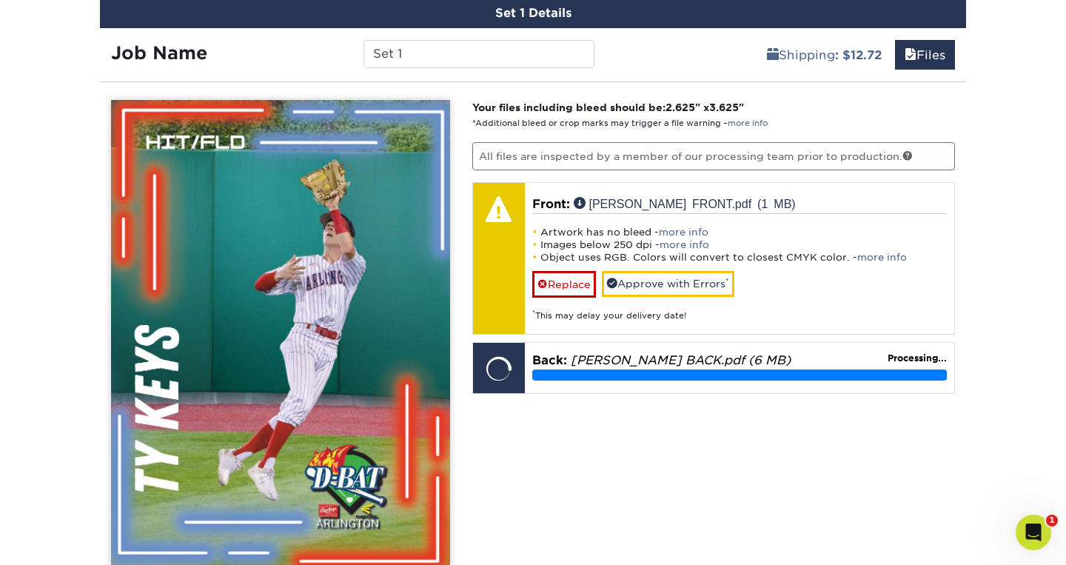
scroll to position [835, 0]
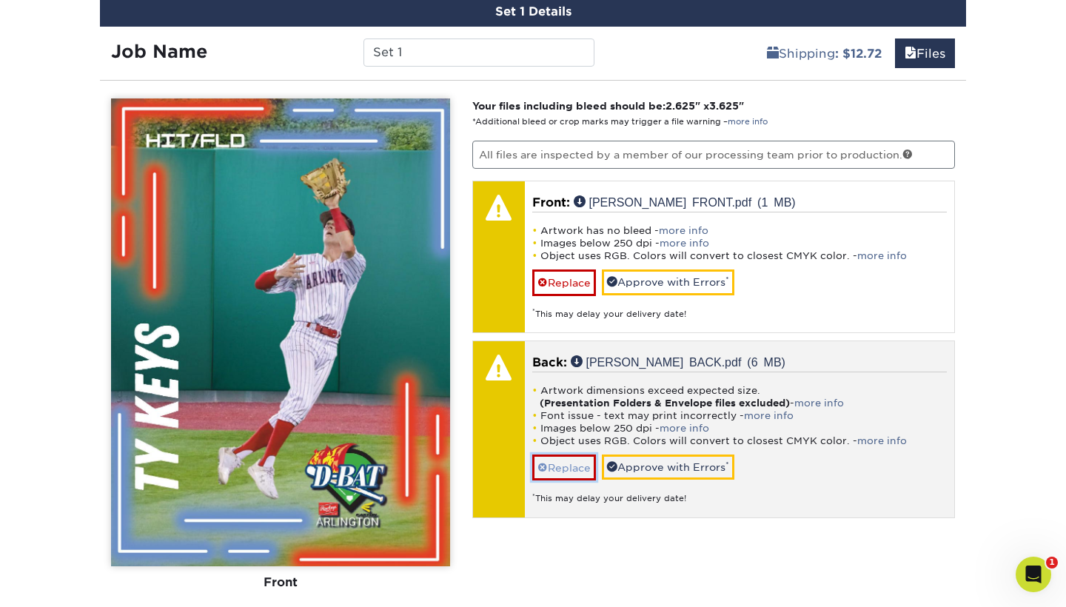
click at [567, 469] on link "Replace" at bounding box center [564, 468] width 64 height 26
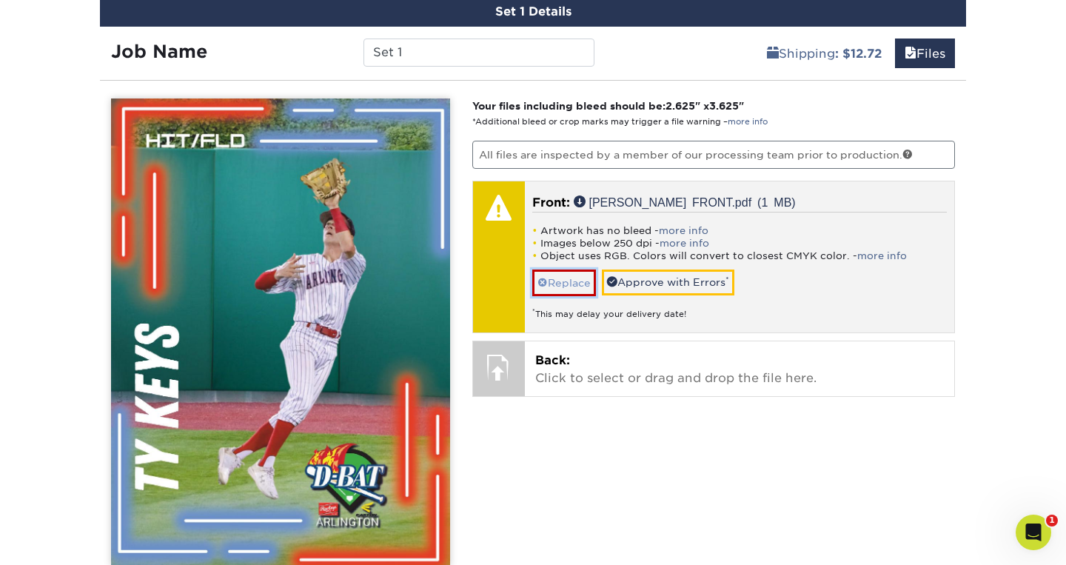
click at [558, 281] on link "Replace" at bounding box center [564, 283] width 64 height 26
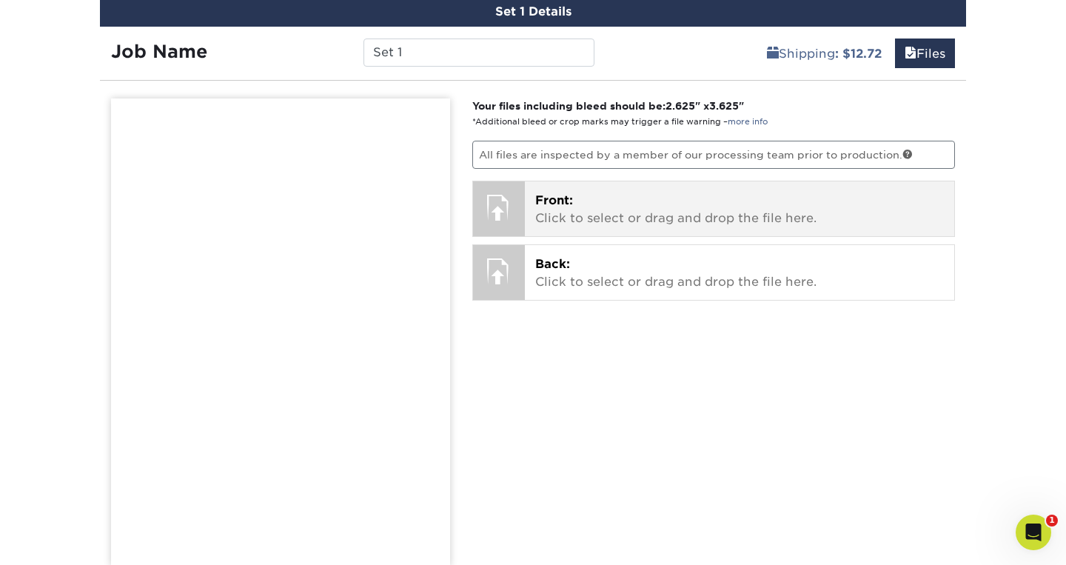
click at [515, 207] on div at bounding box center [499, 207] width 52 height 52
click at [546, 205] on span "Front:" at bounding box center [554, 200] width 38 height 14
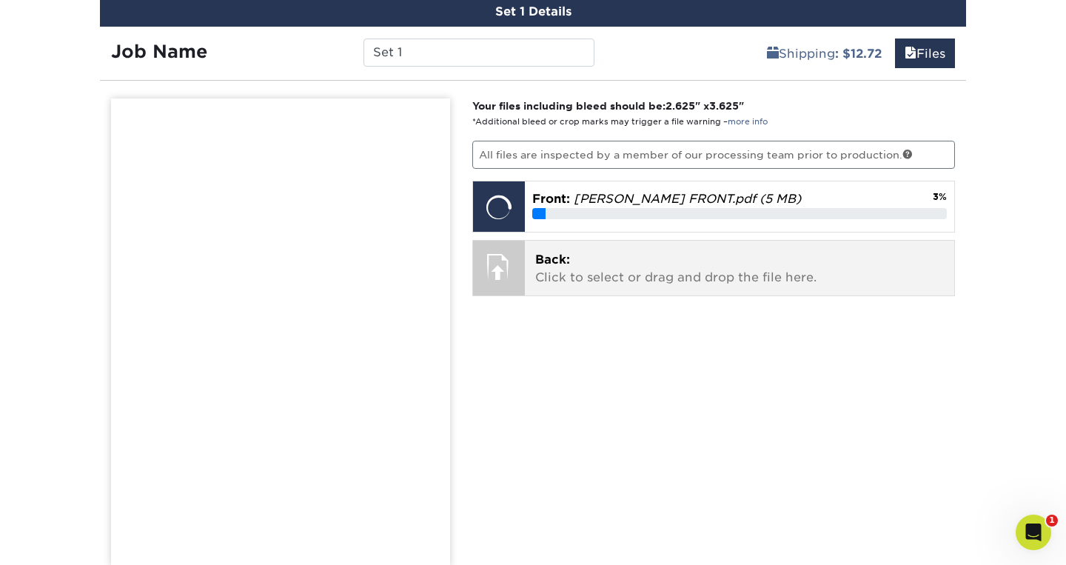
click at [538, 282] on p "Back: Click to select or drag and drop the file here." at bounding box center [739, 269] width 409 height 36
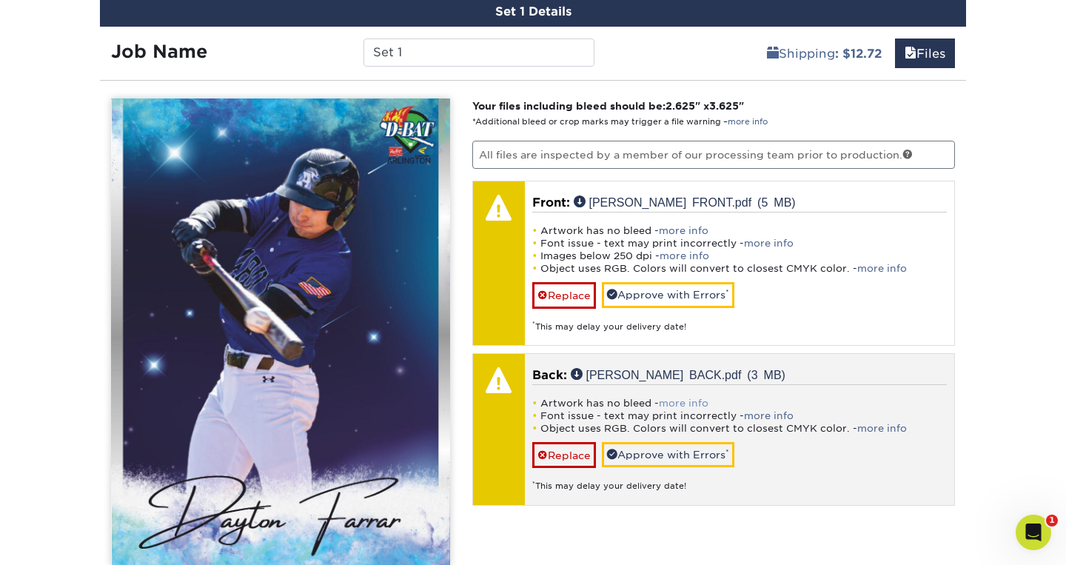
click at [678, 399] on link "more info" at bounding box center [684, 403] width 50 height 11
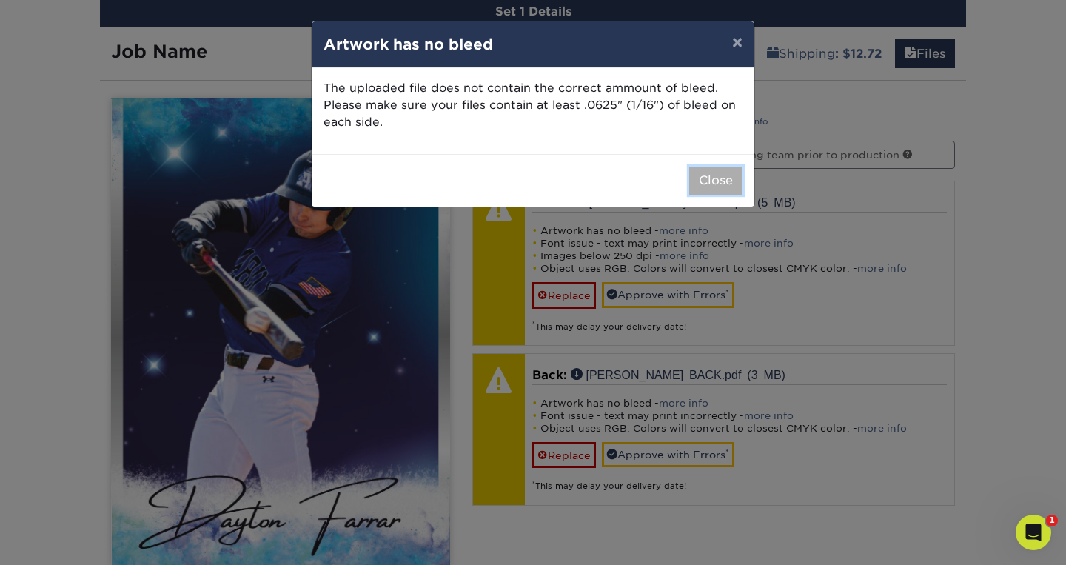
click at [723, 180] on button "Close" at bounding box center [715, 181] width 53 height 28
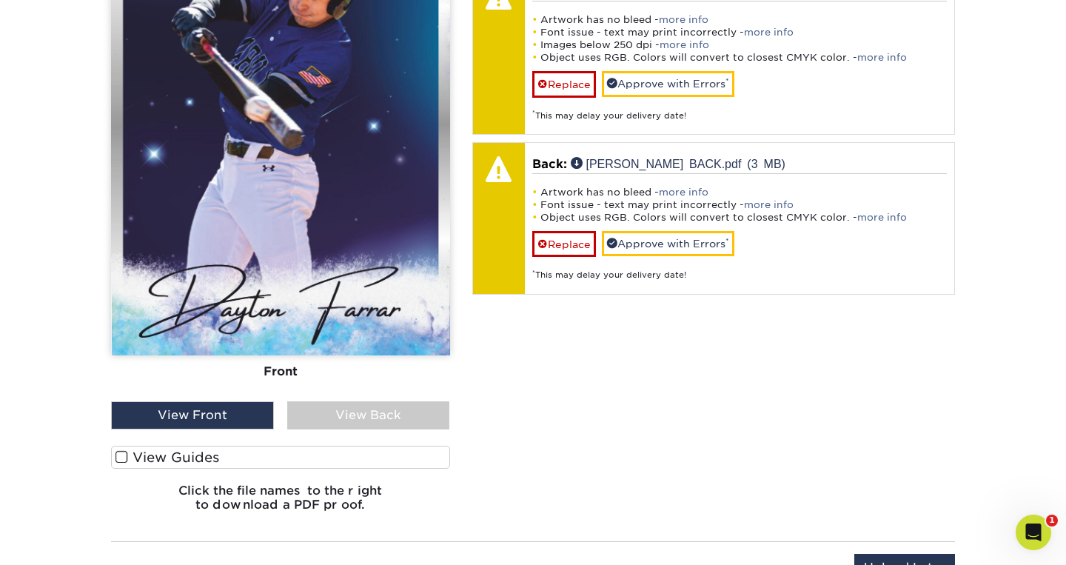
scroll to position [1038, 0]
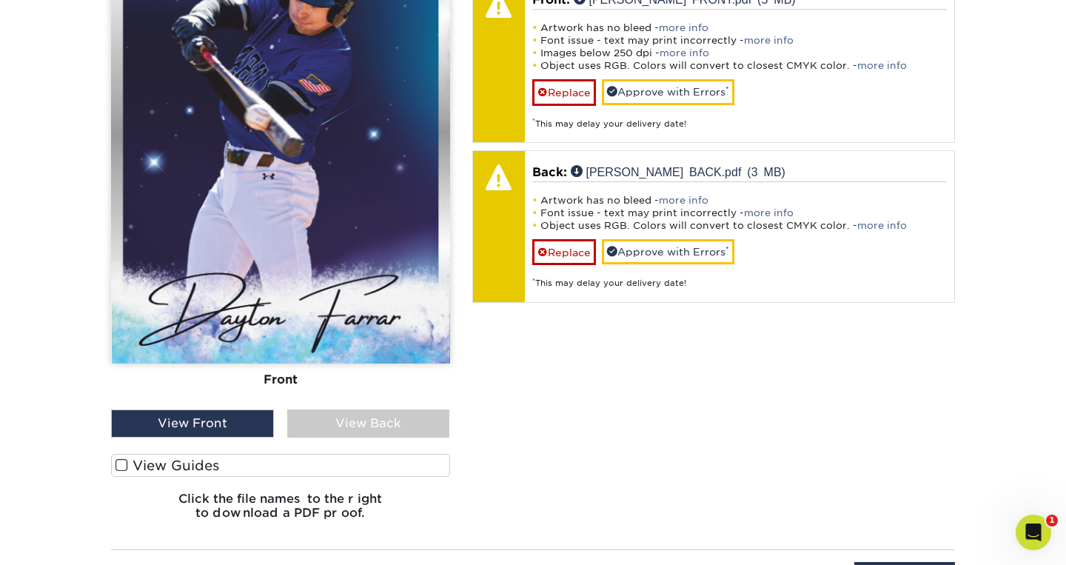
click at [311, 464] on label "View Guides" at bounding box center [280, 465] width 339 height 23
click at [0, 0] on input "View Guides" at bounding box center [0, 0] width 0 height 0
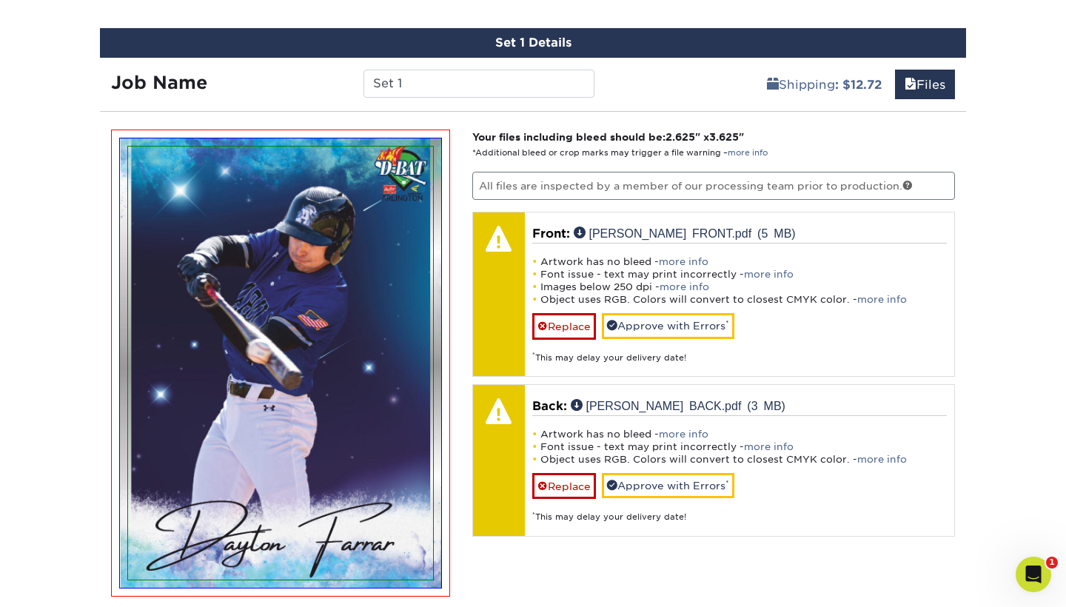
scroll to position [835, 0]
